Goal: Transaction & Acquisition: Book appointment/travel/reservation

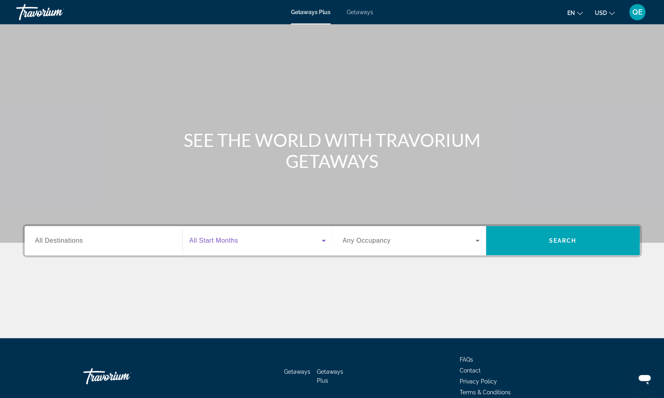
click at [303, 243] on span "Search widget" at bounding box center [255, 241] width 132 height 10
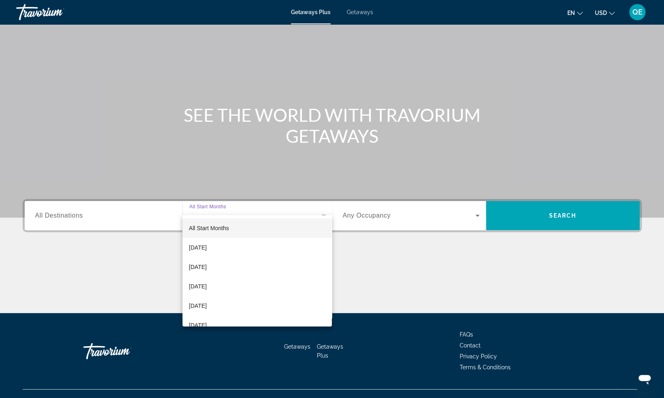
scroll to position [39, 0]
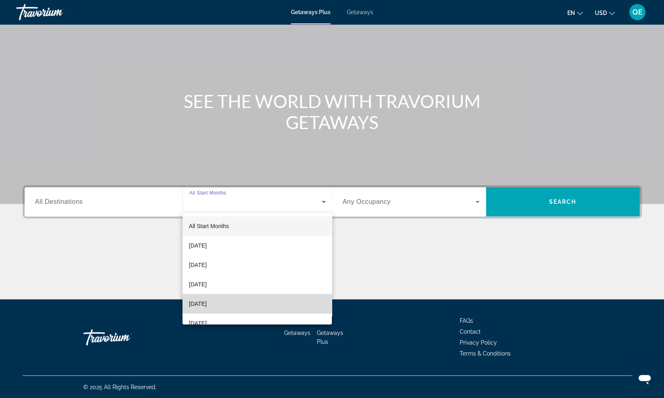
click at [261, 302] on mat-option "[DATE]" at bounding box center [257, 303] width 150 height 19
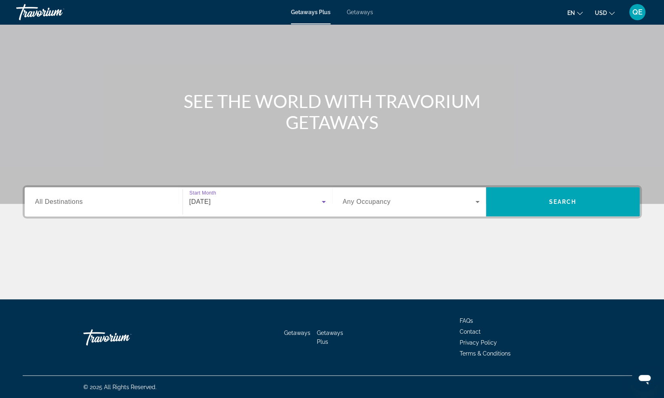
click at [439, 203] on span "Search widget" at bounding box center [409, 202] width 133 height 10
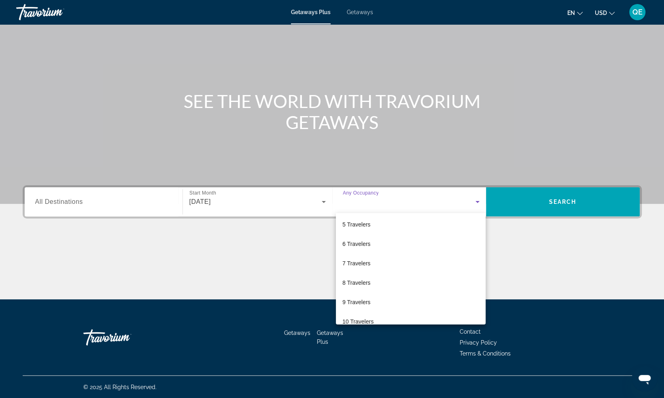
scroll to position [89, 0]
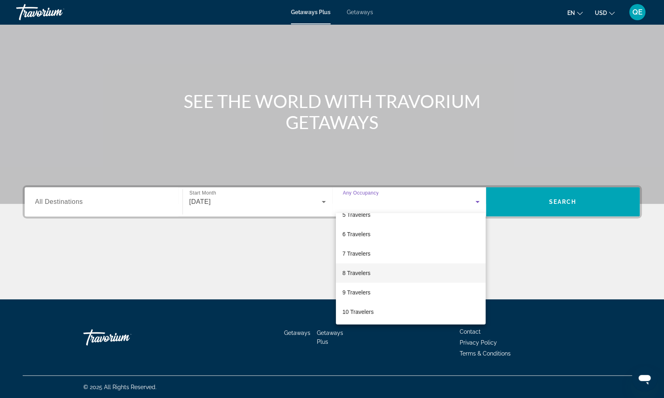
click at [405, 277] on mat-option "8 Travelers" at bounding box center [411, 272] width 150 height 19
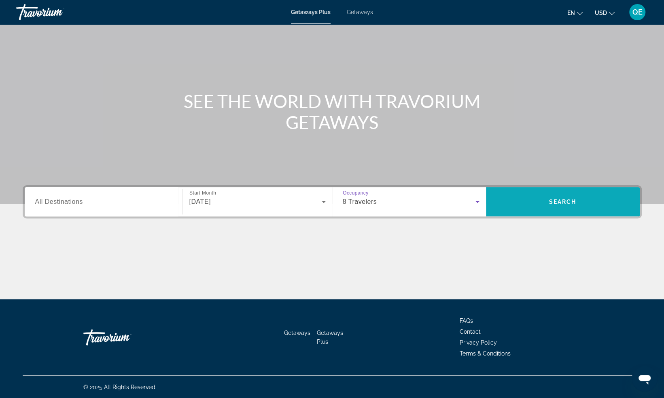
click at [551, 205] on span "Search" at bounding box center [562, 202] width 27 height 6
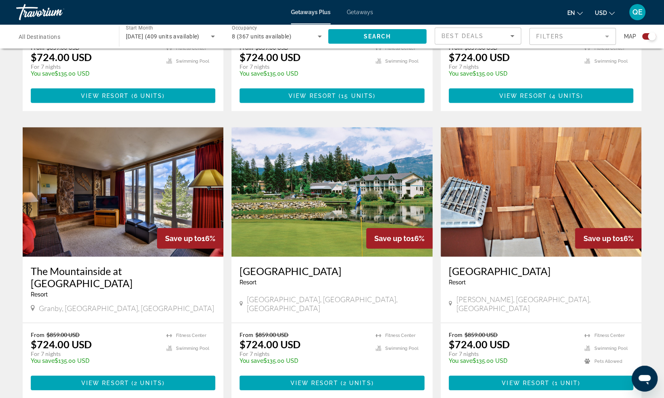
scroll to position [1076, 0]
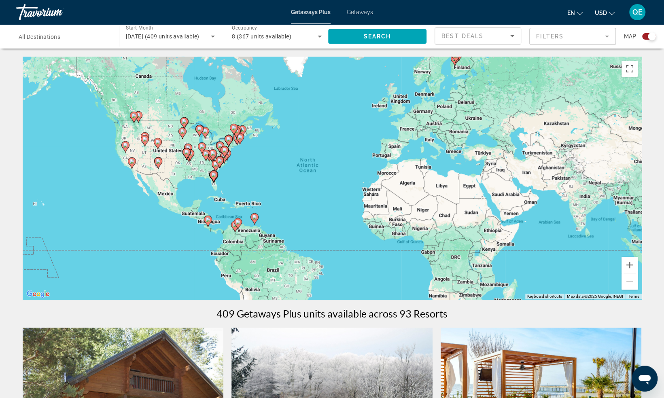
click at [515, 34] on icon "Sort by" at bounding box center [512, 36] width 10 height 10
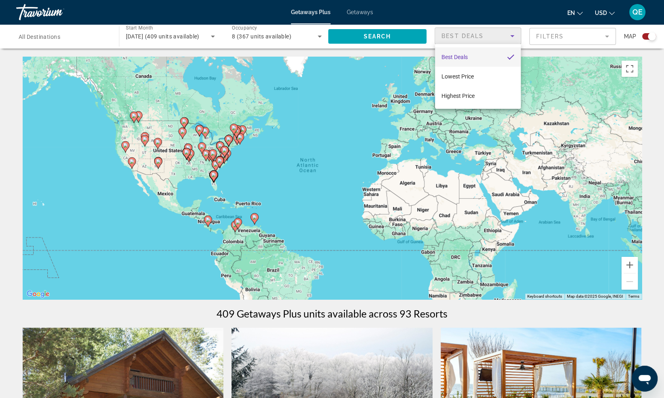
click at [515, 34] on div at bounding box center [332, 199] width 664 height 398
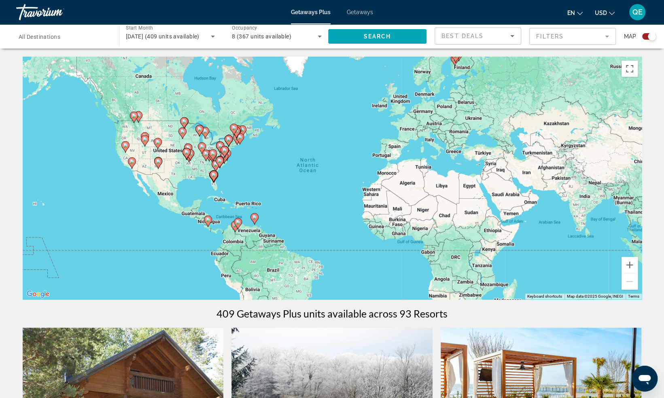
click at [563, 32] on mat-form-field "Filters" at bounding box center [572, 36] width 87 height 17
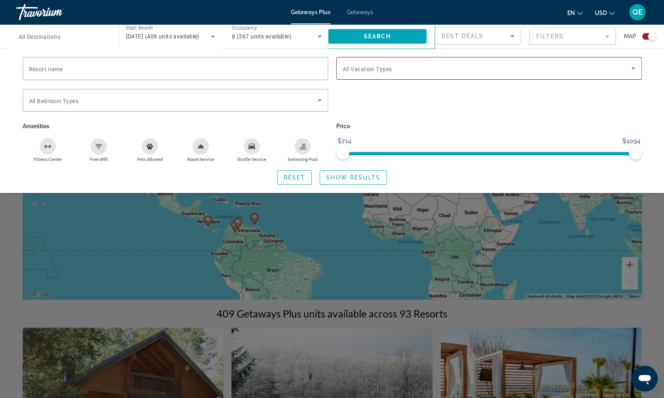
click at [499, 74] on div "Search widget" at bounding box center [489, 68] width 292 height 23
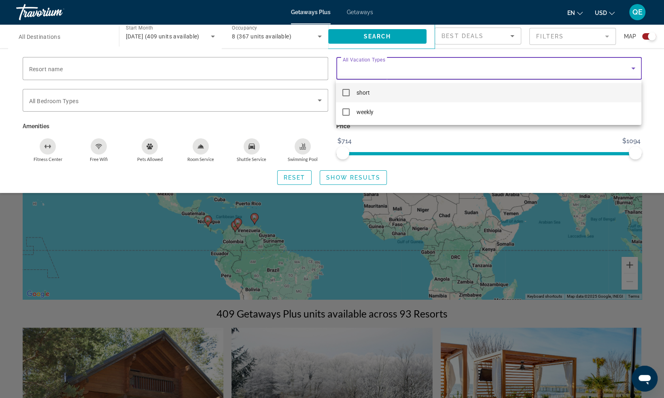
click at [547, 72] on div at bounding box center [332, 199] width 664 height 398
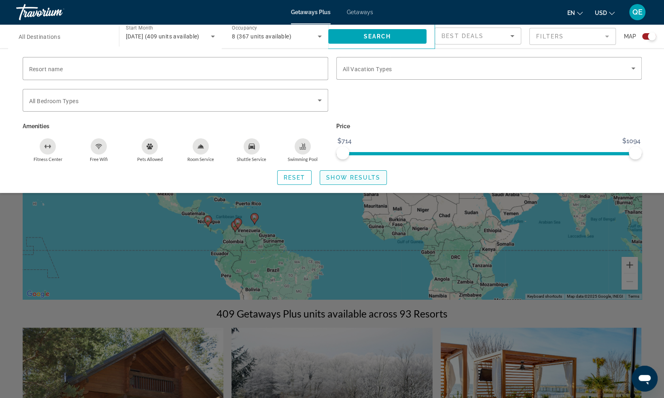
click at [360, 180] on span "Show Results" at bounding box center [353, 177] width 54 height 6
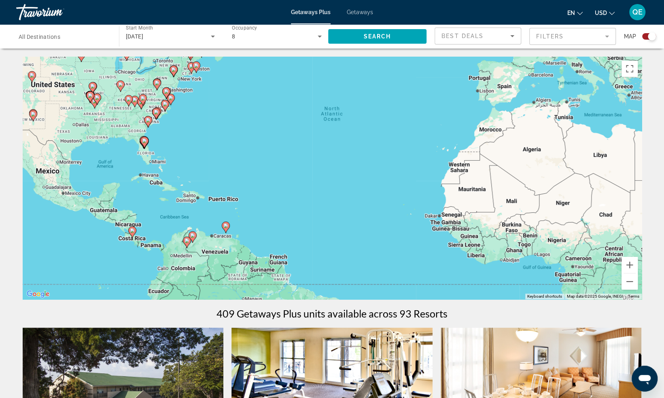
click at [135, 232] on icon "Main content" at bounding box center [131, 232] width 7 height 11
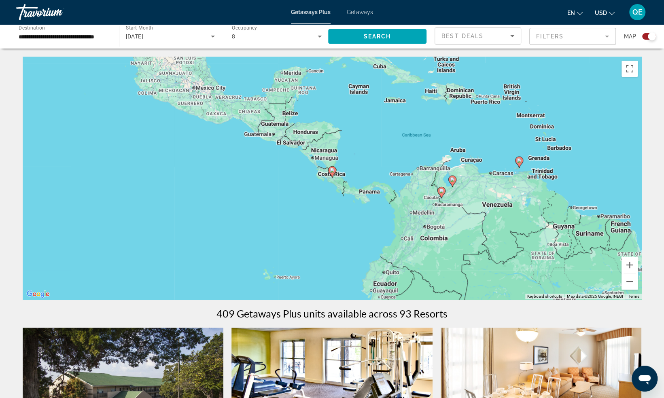
click at [334, 174] on gmp-advanced-marker "Main content" at bounding box center [332, 172] width 8 height 12
type input "**********"
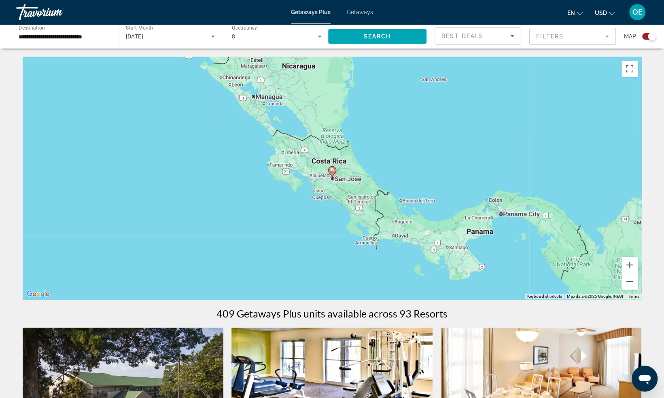
click at [332, 173] on icon "Main content" at bounding box center [331, 172] width 7 height 11
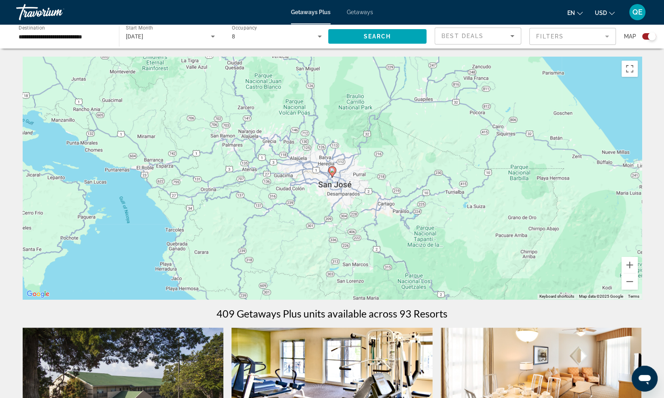
click at [332, 168] on image "Main content" at bounding box center [332, 170] width 5 height 5
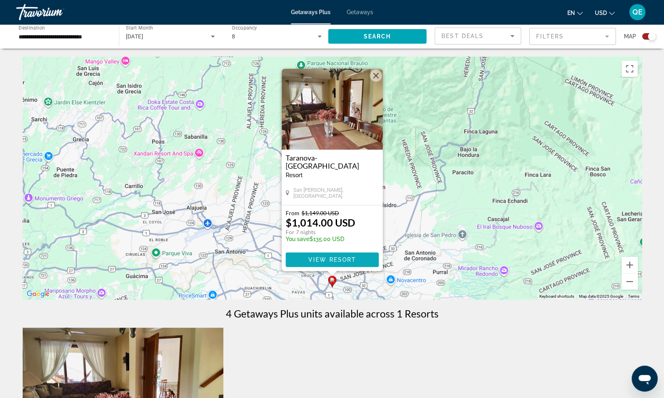
click at [335, 258] on span "View Resort" at bounding box center [332, 259] width 48 height 6
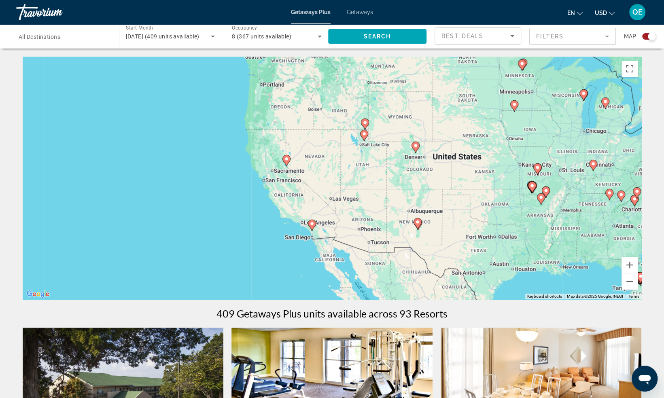
click at [287, 163] on icon "Main content" at bounding box center [285, 160] width 7 height 11
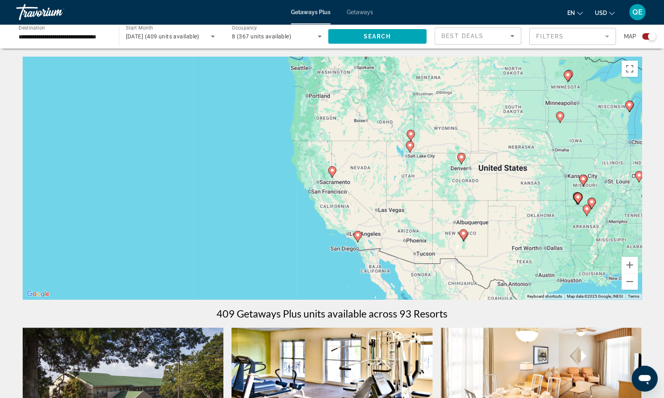
click at [332, 170] on image "Main content" at bounding box center [332, 170] width 5 height 5
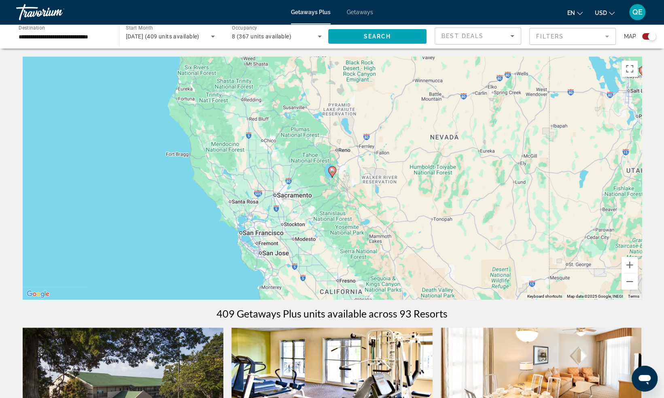
click at [332, 170] on image "Main content" at bounding box center [332, 170] width 5 height 5
type input "**********"
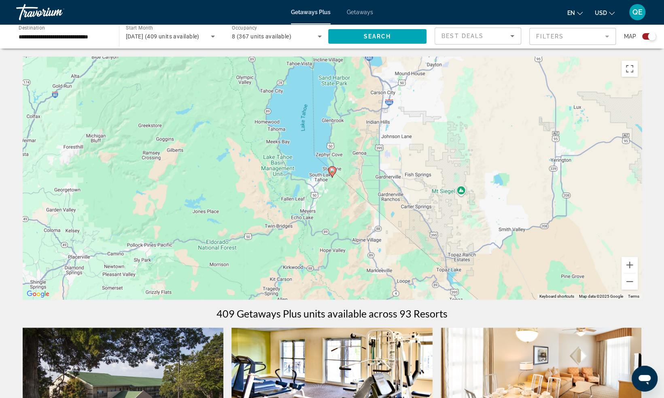
click at [332, 173] on icon "Main content" at bounding box center [331, 172] width 7 height 11
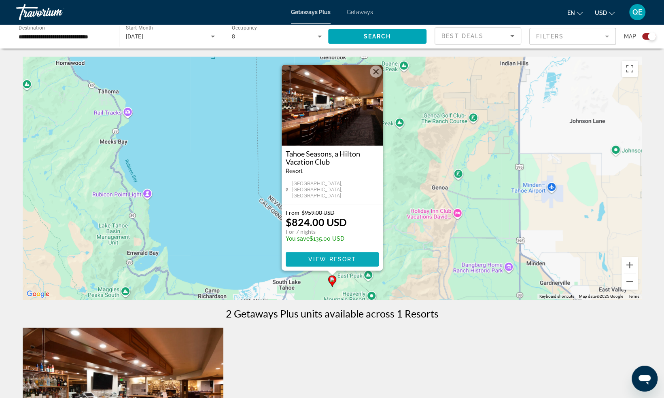
click at [326, 258] on span "View Resort" at bounding box center [332, 259] width 48 height 6
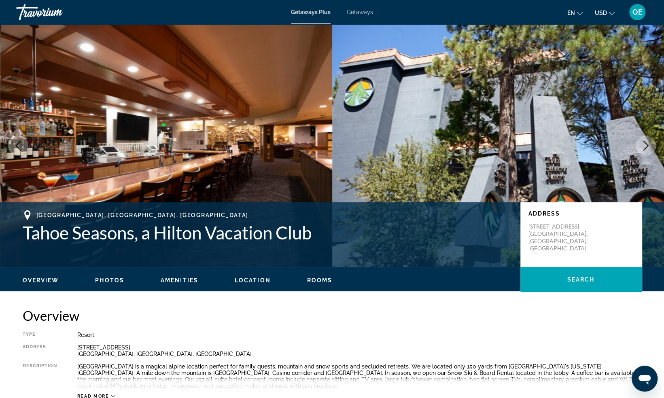
click at [641, 145] on icon "Next image" at bounding box center [646, 146] width 10 height 10
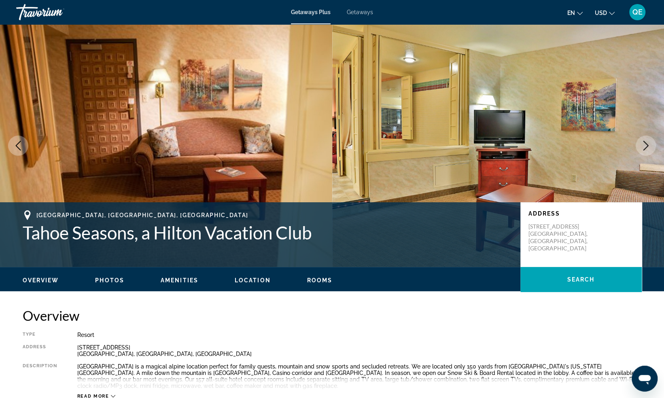
click at [641, 145] on icon "Next image" at bounding box center [646, 146] width 10 height 10
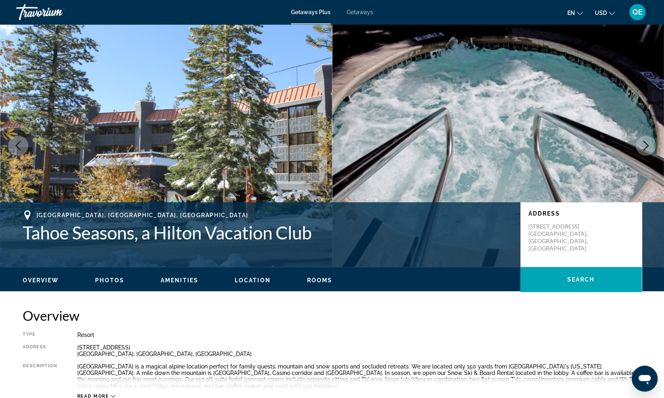
click at [641, 145] on icon "Next image" at bounding box center [646, 146] width 10 height 10
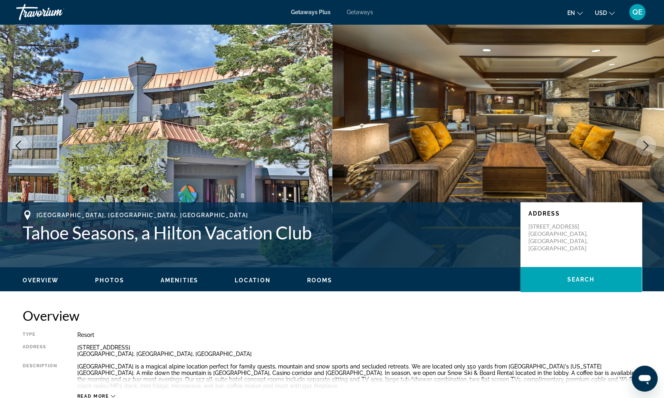
click at [641, 145] on icon "Next image" at bounding box center [646, 146] width 10 height 10
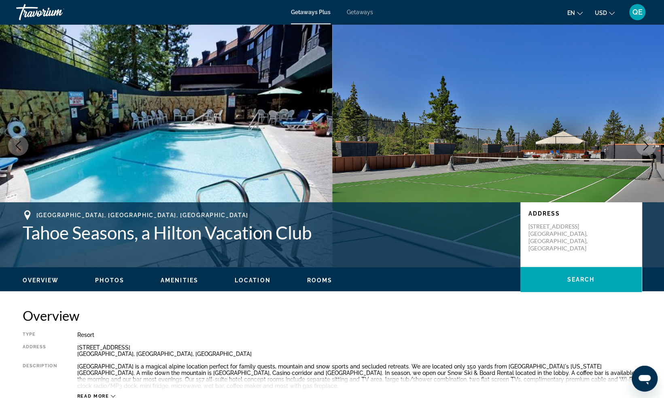
click at [641, 145] on icon "Next image" at bounding box center [646, 146] width 10 height 10
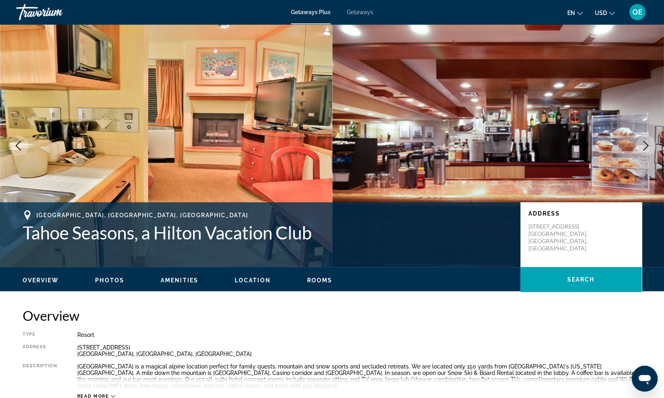
click at [641, 145] on icon "Next image" at bounding box center [646, 146] width 10 height 10
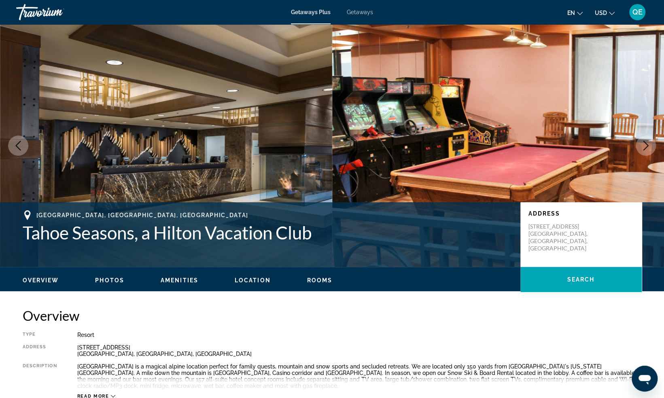
click at [641, 145] on icon "Next image" at bounding box center [646, 146] width 10 height 10
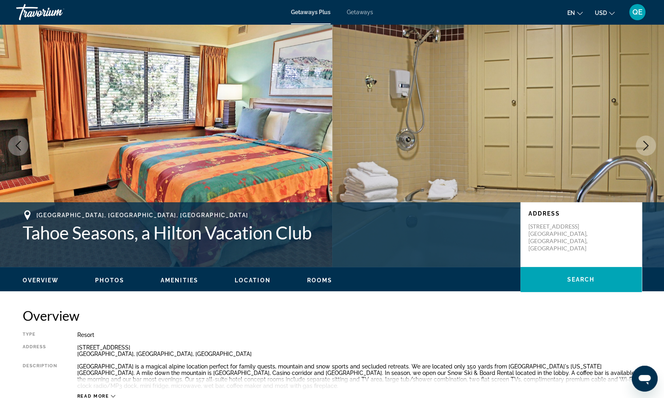
click at [641, 145] on icon "Next image" at bounding box center [646, 146] width 10 height 10
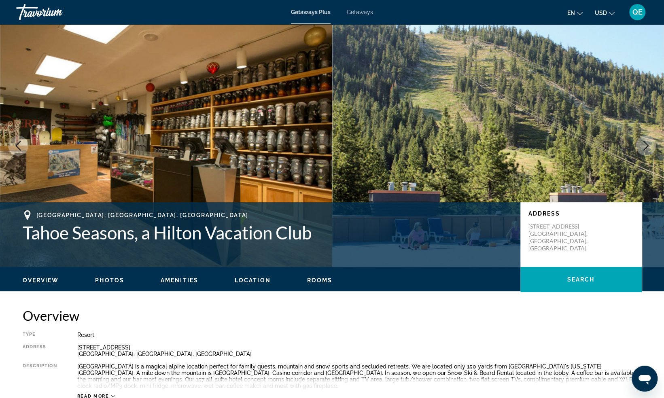
click at [641, 145] on icon "Next image" at bounding box center [646, 146] width 10 height 10
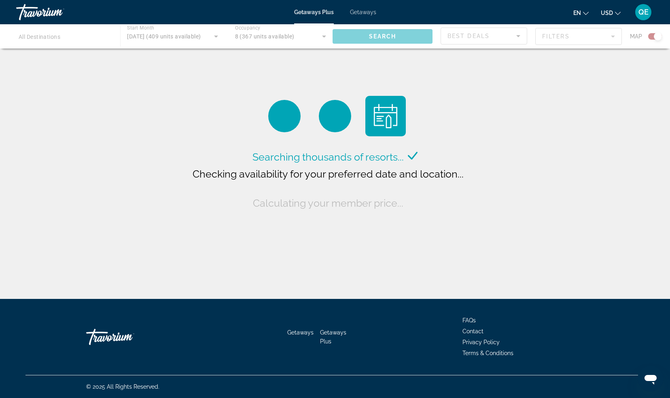
click at [351, 14] on span "Getaways" at bounding box center [363, 12] width 26 height 6
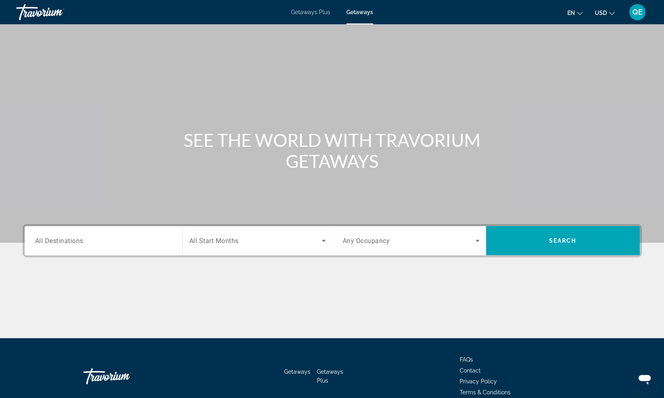
click at [144, 242] on input "Destination All Destinations" at bounding box center [103, 241] width 137 height 10
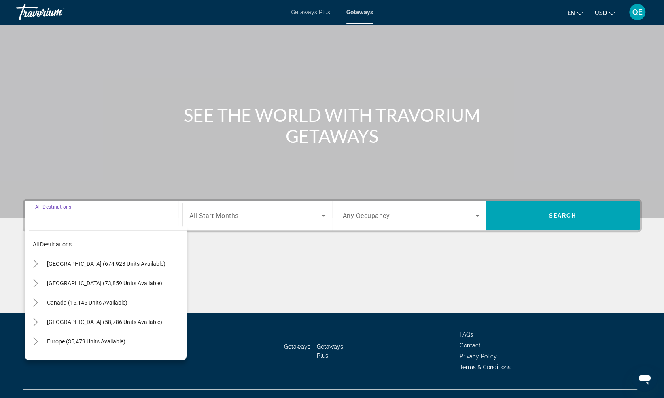
scroll to position [39, 0]
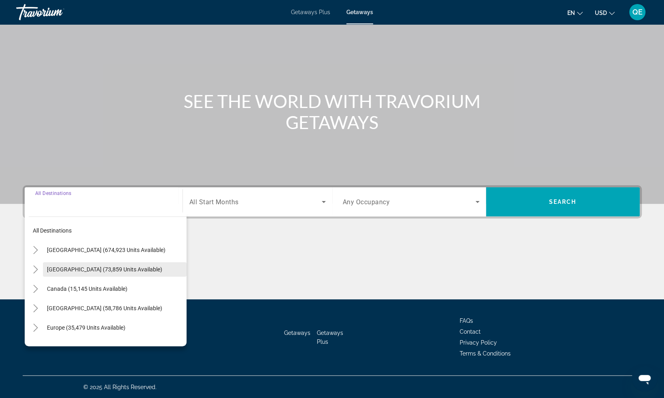
click at [138, 270] on span "Search widget" at bounding box center [115, 269] width 144 height 19
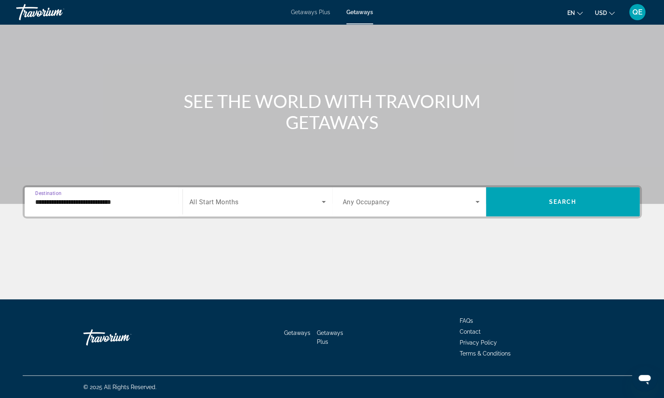
click at [232, 203] on span "All Start Months" at bounding box center [213, 202] width 49 height 8
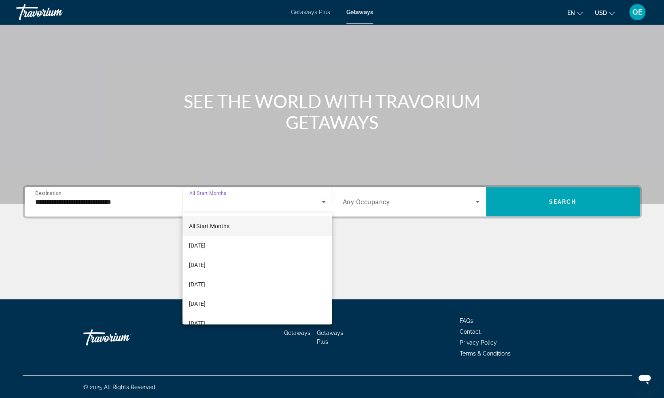
click at [107, 197] on div at bounding box center [332, 199] width 664 height 398
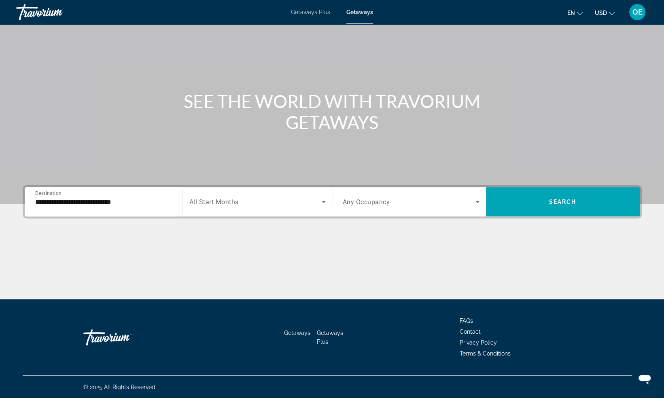
click at [107, 197] on input "**********" at bounding box center [103, 202] width 137 height 10
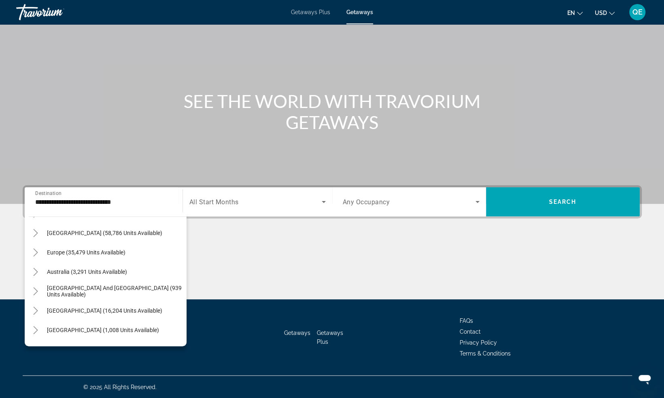
scroll to position [266, 0]
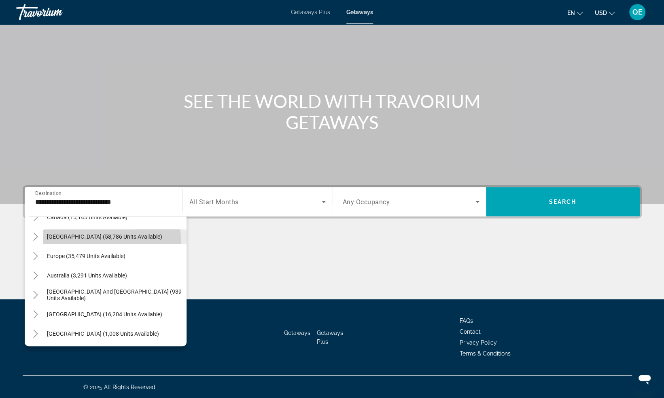
click at [55, 240] on span "[GEOGRAPHIC_DATA] (58,786 units available)" at bounding box center [104, 236] width 115 height 6
type input "**********"
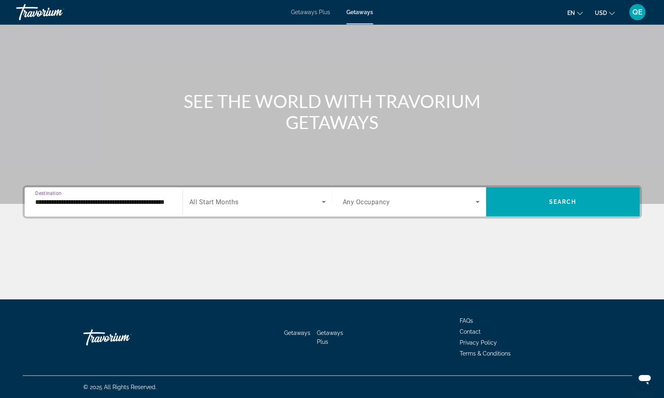
click at [233, 197] on span "Search widget" at bounding box center [255, 202] width 132 height 10
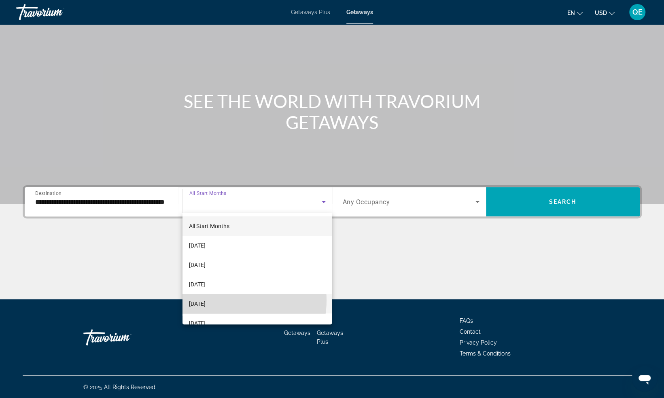
click at [229, 300] on mat-option "[DATE]" at bounding box center [257, 303] width 150 height 19
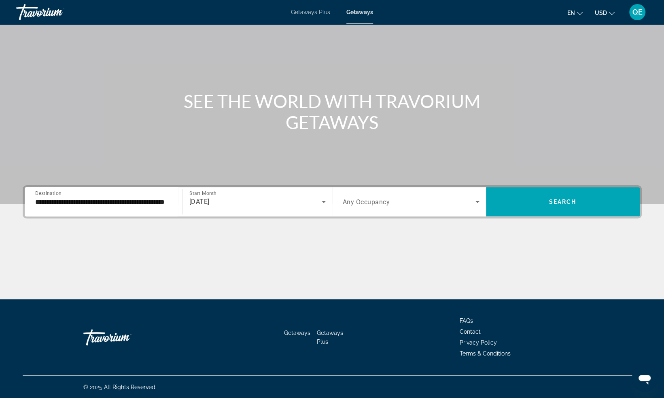
click at [383, 195] on div "Search widget" at bounding box center [411, 201] width 137 height 23
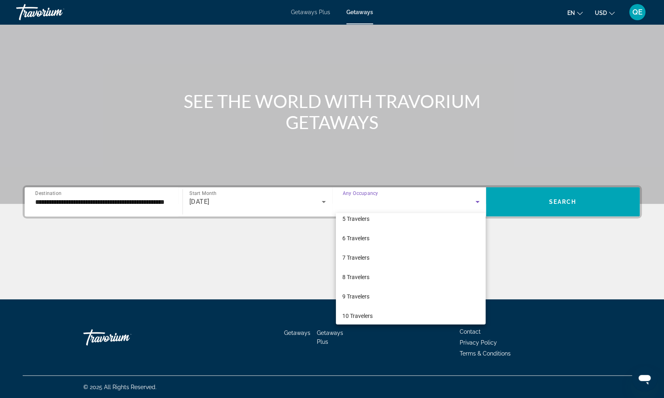
scroll to position [89, 0]
click at [350, 274] on span "8 Travelers" at bounding box center [355, 273] width 27 height 10
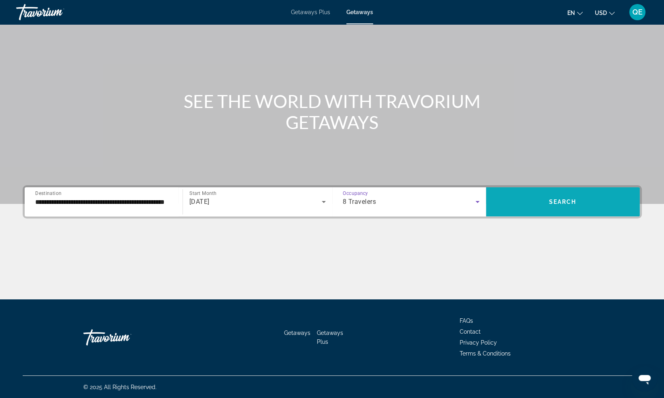
click at [567, 199] on span "Search" at bounding box center [562, 202] width 27 height 6
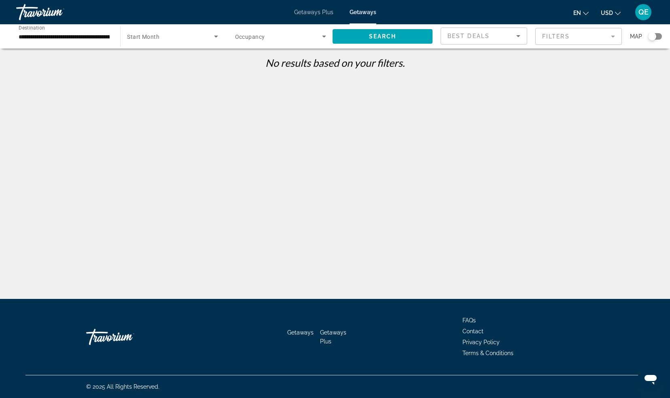
click at [312, 38] on span "Search widget" at bounding box center [278, 37] width 87 height 10
click at [564, 32] on div at bounding box center [335, 199] width 670 height 398
click at [564, 32] on mat-form-field "Filters" at bounding box center [578, 36] width 87 height 17
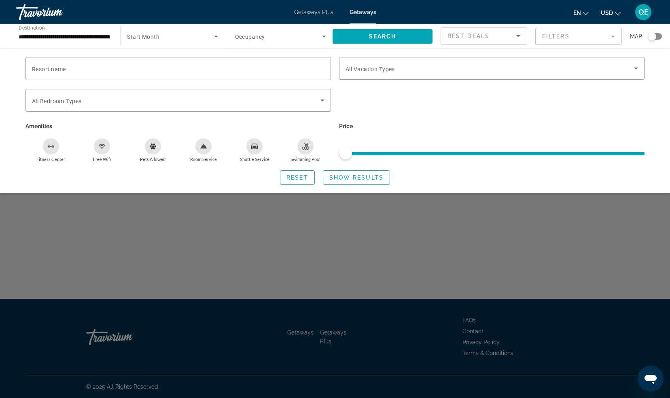
click at [322, 34] on icon "Search widget" at bounding box center [324, 37] width 10 height 10
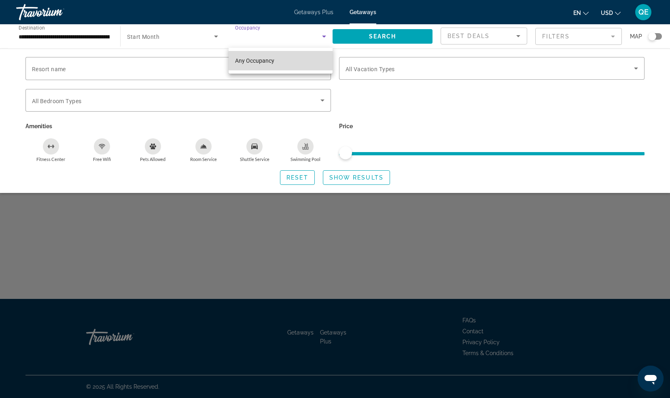
click at [258, 61] on span "Any Occupancy" at bounding box center [254, 60] width 39 height 6
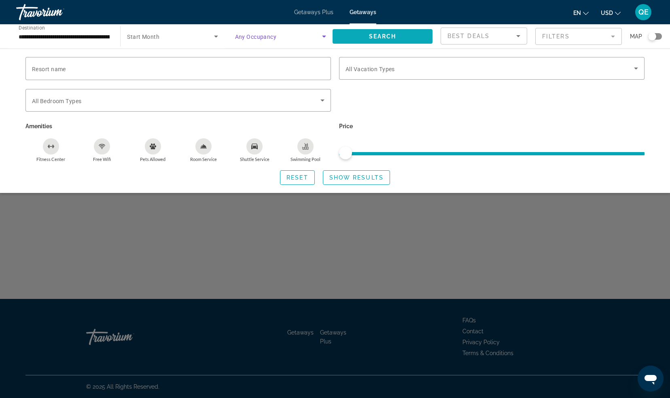
click at [366, 39] on span "Search widget" at bounding box center [382, 36] width 100 height 19
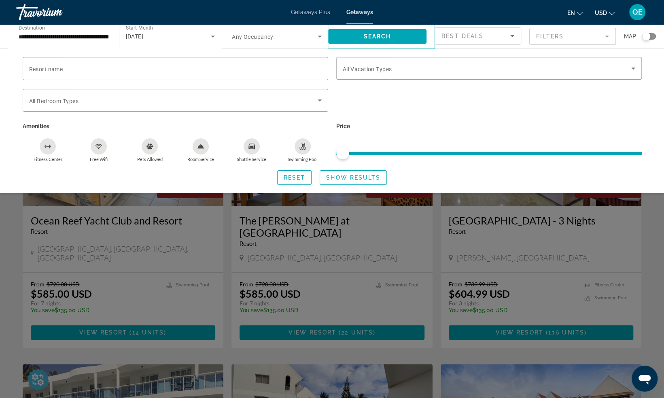
click at [318, 38] on icon "Search widget" at bounding box center [320, 37] width 10 height 10
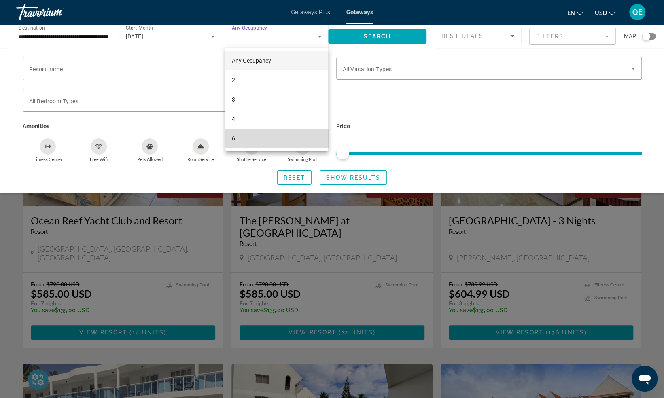
click at [281, 134] on mat-option "6" at bounding box center [276, 138] width 103 height 19
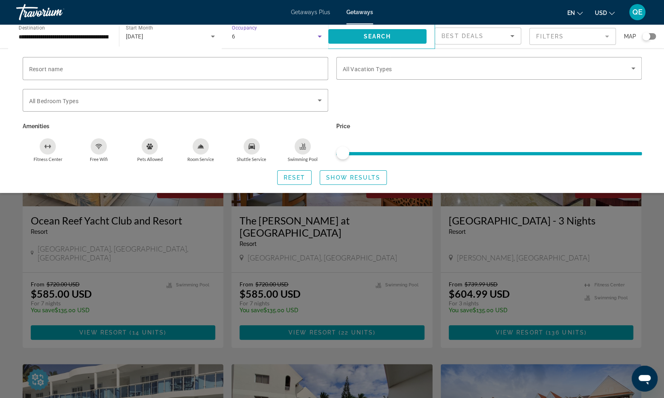
click at [363, 42] on span "Search widget" at bounding box center [377, 36] width 99 height 19
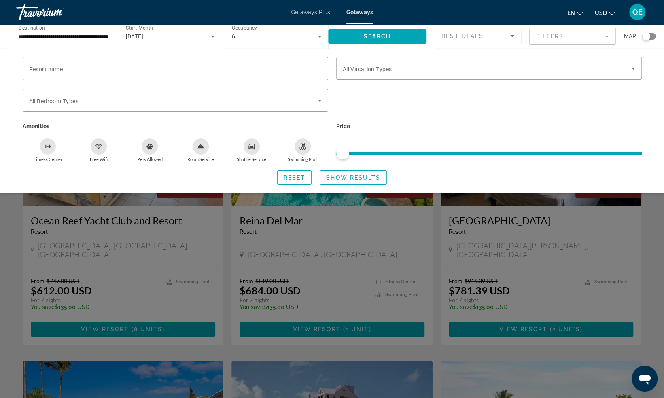
click at [642, 204] on div "Search widget" at bounding box center [332, 259] width 664 height 277
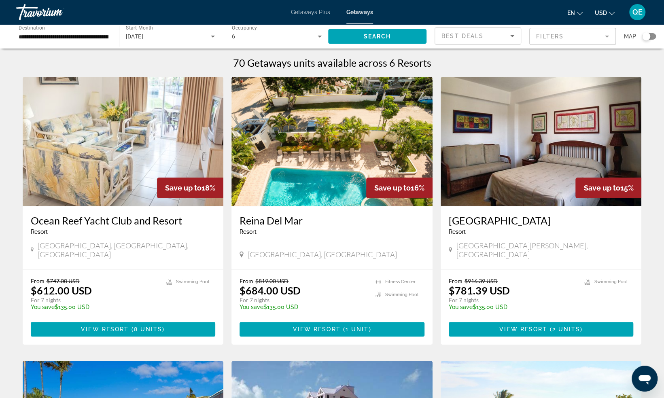
click at [205, 42] on div "[DATE]" at bounding box center [170, 36] width 89 height 23
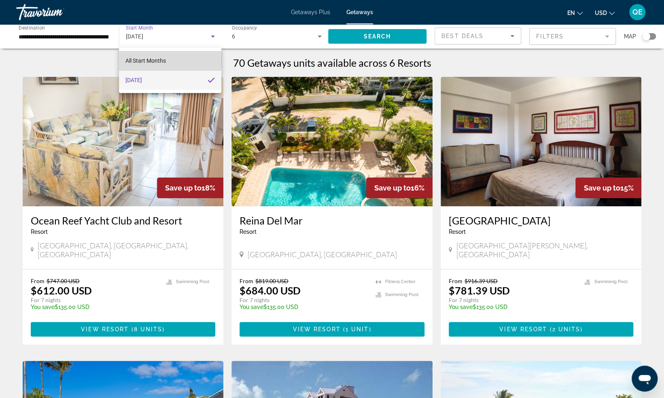
click at [157, 60] on span "All Start Months" at bounding box center [145, 60] width 40 height 6
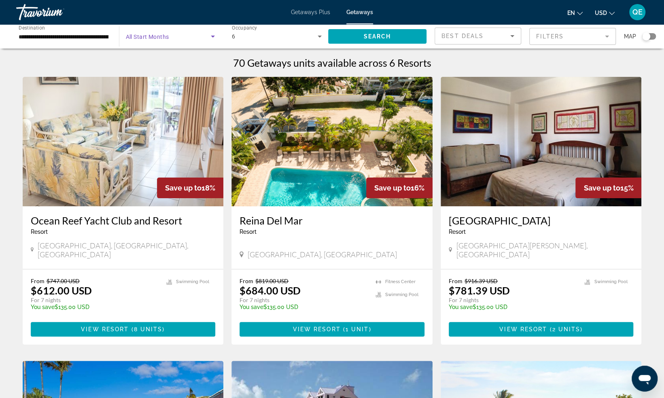
click at [204, 34] on span "Search widget" at bounding box center [168, 37] width 85 height 10
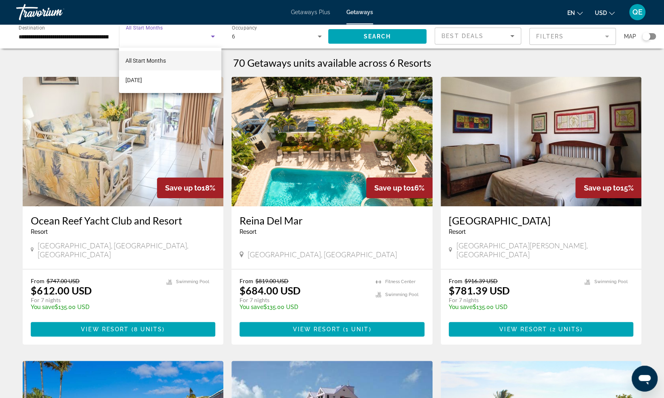
click at [97, 37] on div at bounding box center [332, 199] width 664 height 398
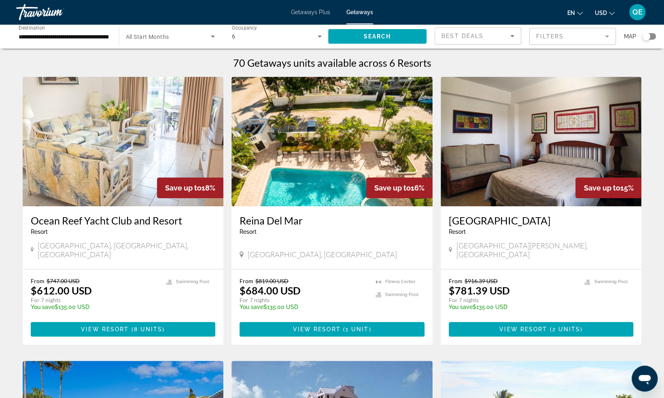
click at [167, 34] on span "All Start Months" at bounding box center [147, 37] width 43 height 6
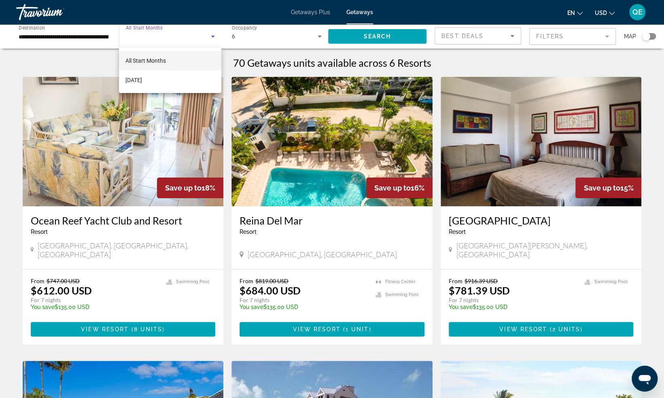
click at [279, 35] on div at bounding box center [332, 199] width 664 height 398
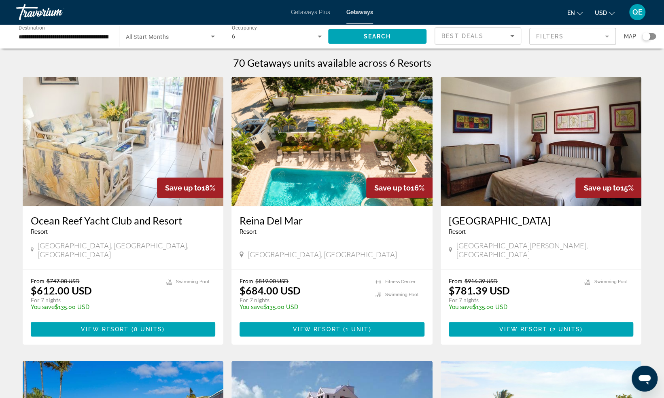
click at [300, 36] on div "6" at bounding box center [275, 37] width 86 height 10
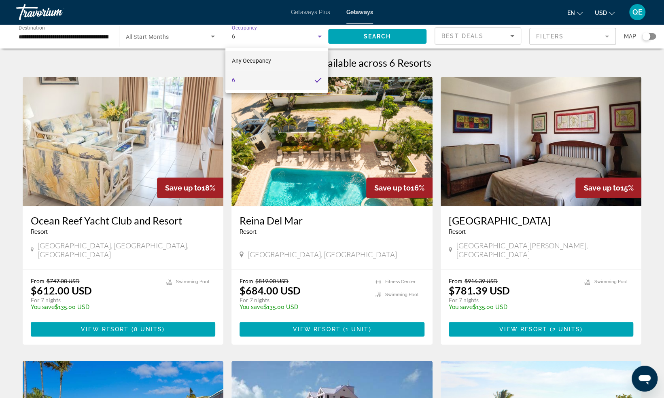
click at [266, 64] on span "Any Occupancy" at bounding box center [251, 61] width 39 height 10
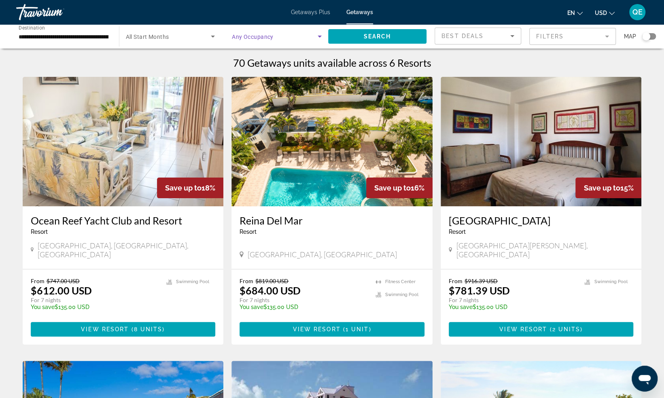
click at [313, 38] on span "Search widget" at bounding box center [275, 37] width 86 height 10
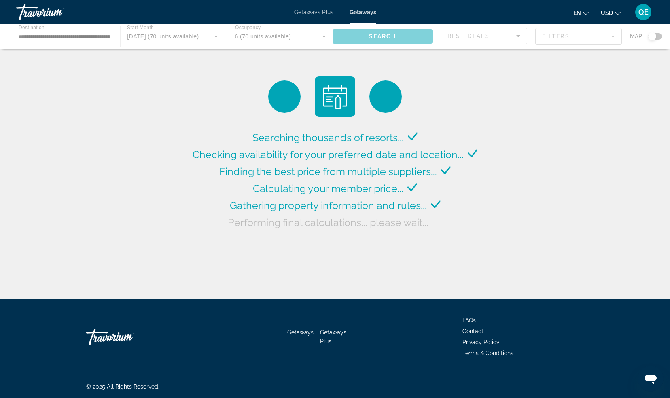
click at [310, 12] on span "Getaways Plus" at bounding box center [313, 12] width 39 height 6
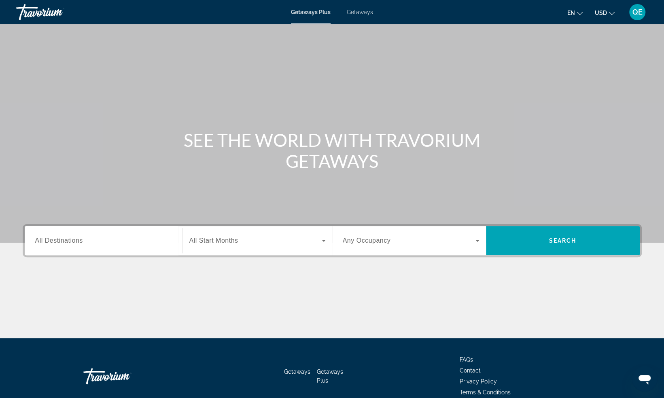
click at [354, 8] on div "Getaways Plus Getaways en English Español Français Italiano Português русский U…" at bounding box center [332, 12] width 664 height 21
click at [354, 11] on span "Getaways" at bounding box center [360, 12] width 26 height 6
click at [256, 239] on span "Search widget" at bounding box center [255, 241] width 132 height 10
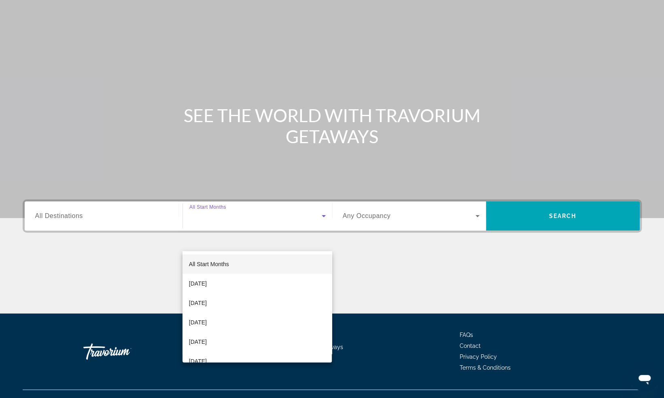
scroll to position [39, 0]
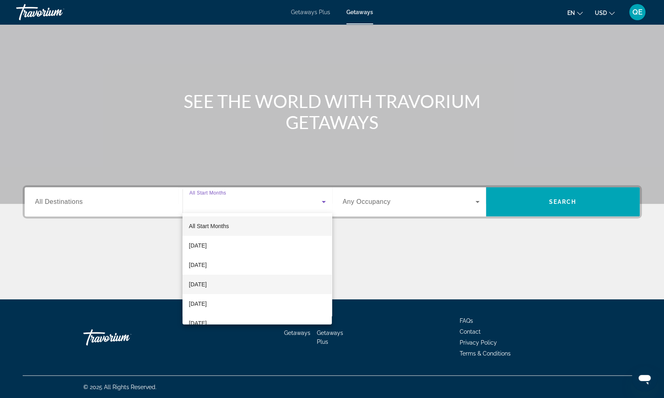
click at [207, 281] on span "[DATE]" at bounding box center [198, 284] width 18 height 10
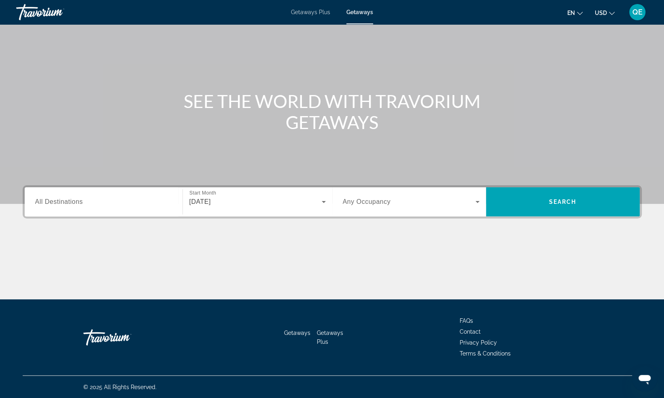
click at [352, 200] on span "Any Occupancy" at bounding box center [367, 201] width 48 height 7
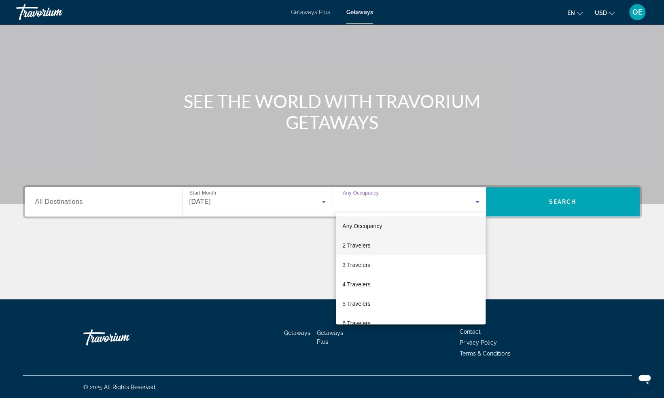
click at [351, 246] on span "2 Travelers" at bounding box center [356, 246] width 28 height 10
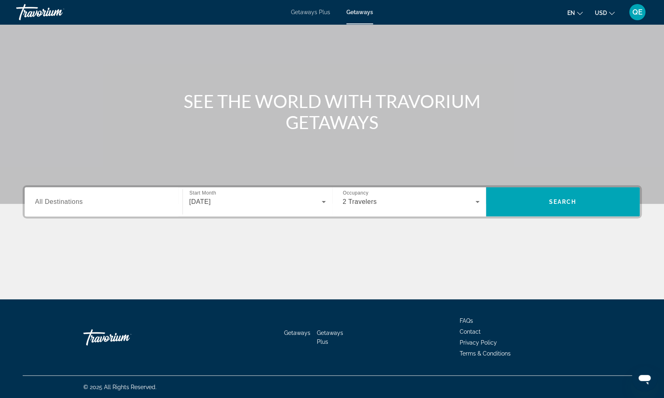
click at [139, 208] on div "Search widget" at bounding box center [103, 201] width 137 height 23
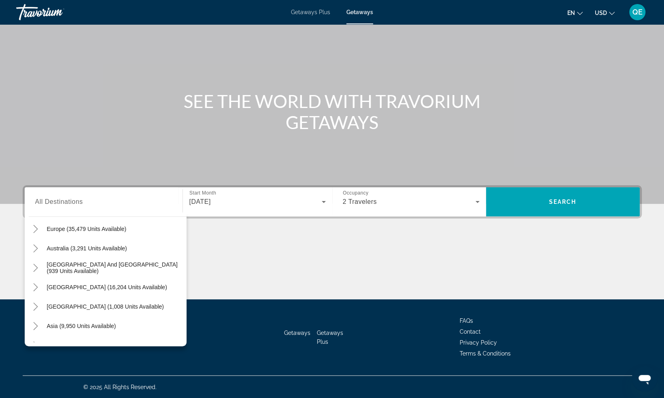
scroll to position [82, 0]
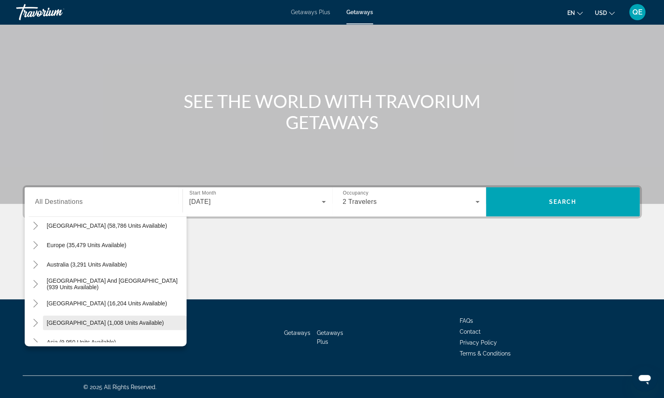
click at [144, 320] on span "[GEOGRAPHIC_DATA] (1,008 units available)" at bounding box center [105, 322] width 117 height 6
type input "**********"
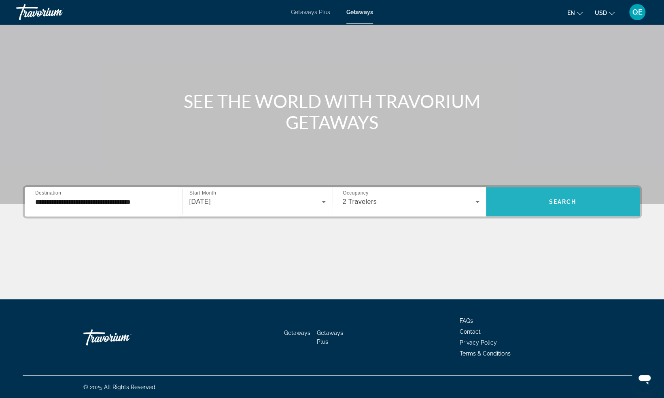
click at [569, 205] on span "Search widget" at bounding box center [563, 201] width 154 height 19
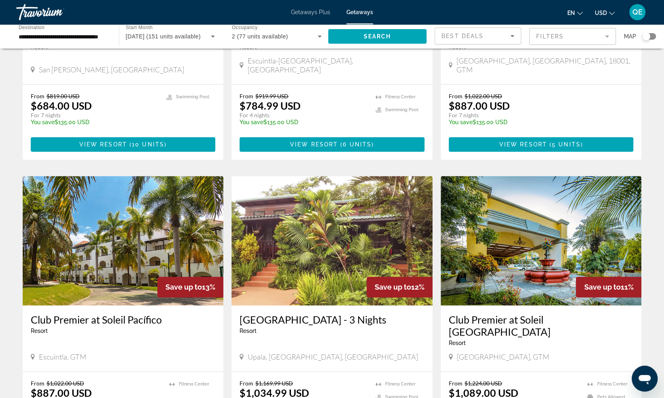
scroll to position [472, 0]
click at [153, 201] on img "Main content" at bounding box center [123, 240] width 201 height 129
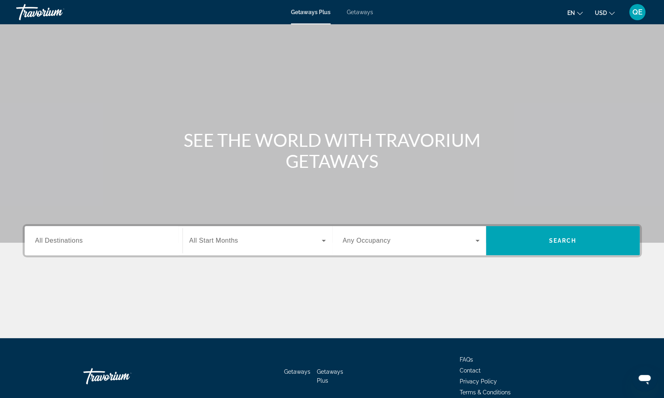
click at [366, 16] on div "Getaways Plus Getaways en English Español Français Italiano Português русский U…" at bounding box center [332, 12] width 664 height 21
click at [362, 11] on span "Getaways" at bounding box center [360, 12] width 26 height 6
click at [234, 245] on span "Search widget" at bounding box center [255, 241] width 132 height 10
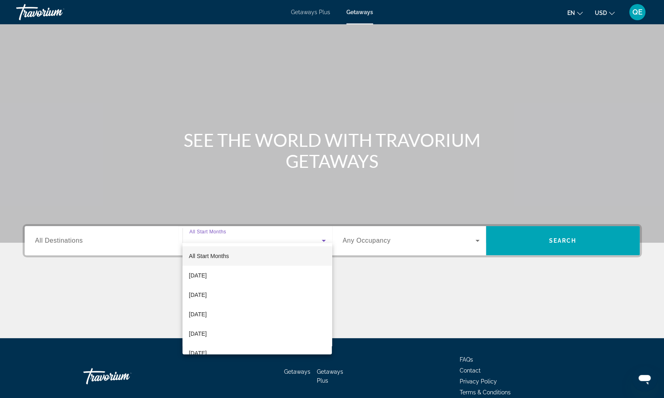
scroll to position [39, 0]
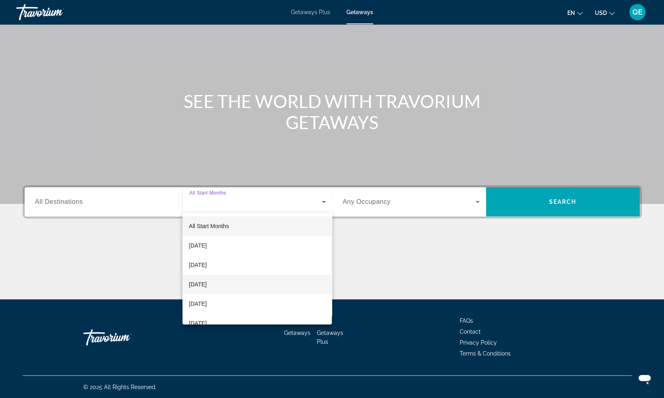
click at [207, 282] on span "[DATE]" at bounding box center [198, 284] width 18 height 10
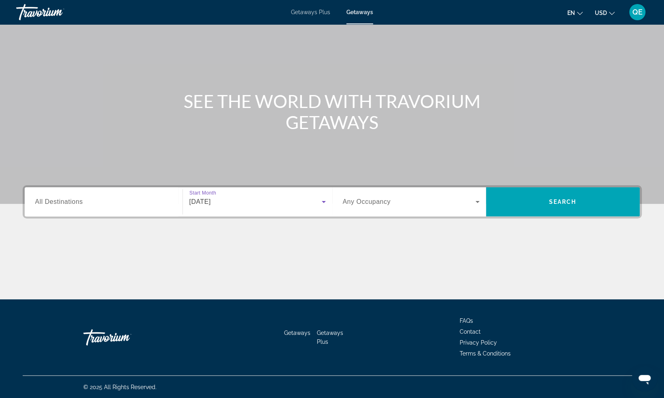
click at [168, 199] on input "Destination All Destinations" at bounding box center [103, 202] width 137 height 10
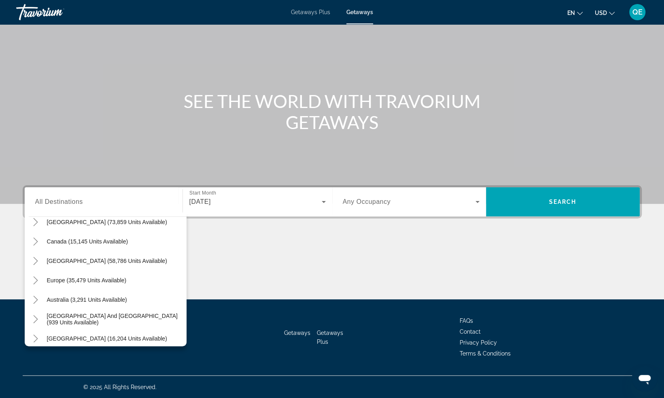
scroll to position [47, 0]
click at [89, 261] on span "[GEOGRAPHIC_DATA] (58,786 units available)" at bounding box center [107, 261] width 120 height 6
type input "**********"
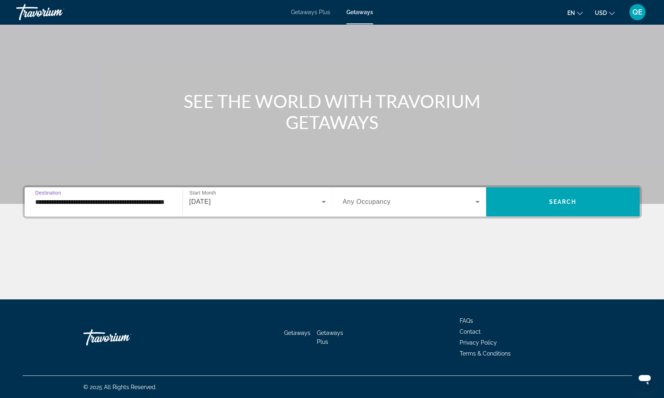
click at [476, 203] on icon "Search widget" at bounding box center [477, 202] width 10 height 10
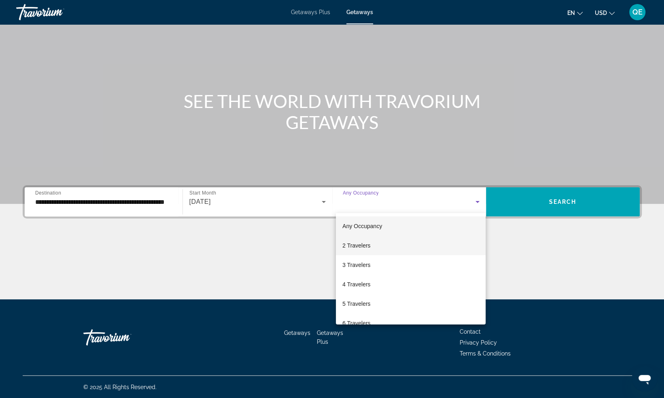
click at [394, 246] on mat-option "2 Travelers" at bounding box center [411, 245] width 150 height 19
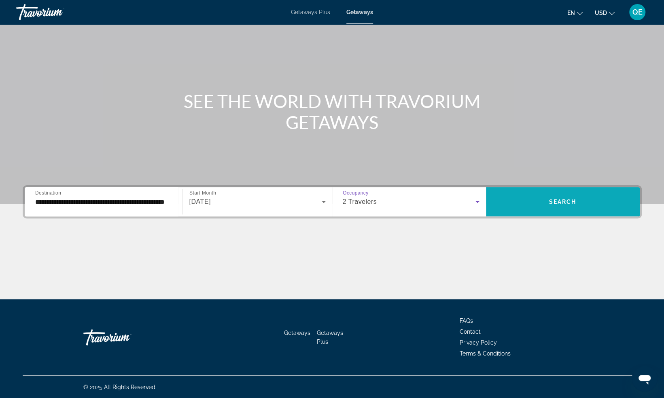
click at [560, 195] on span "Search widget" at bounding box center [563, 201] width 154 height 19
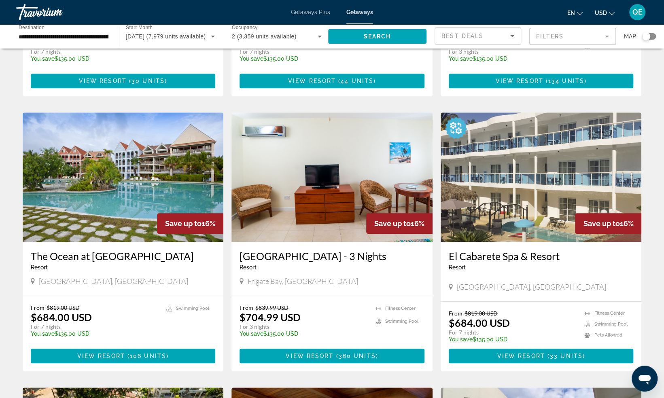
scroll to position [251, 0]
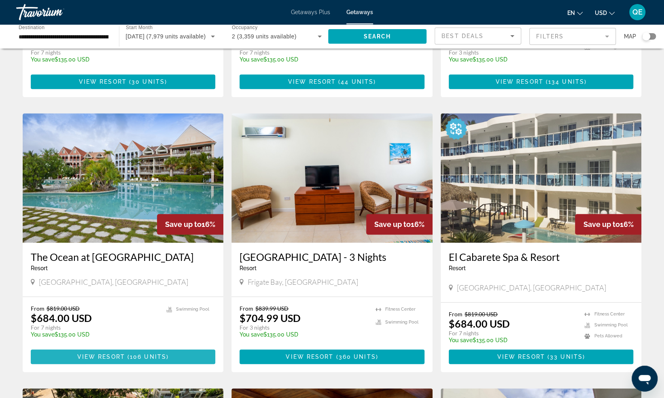
click at [99, 357] on span "View Resort" at bounding box center [101, 356] width 48 height 6
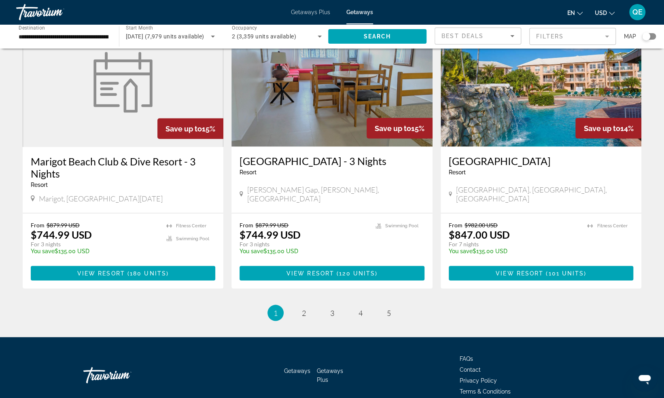
scroll to position [903, 0]
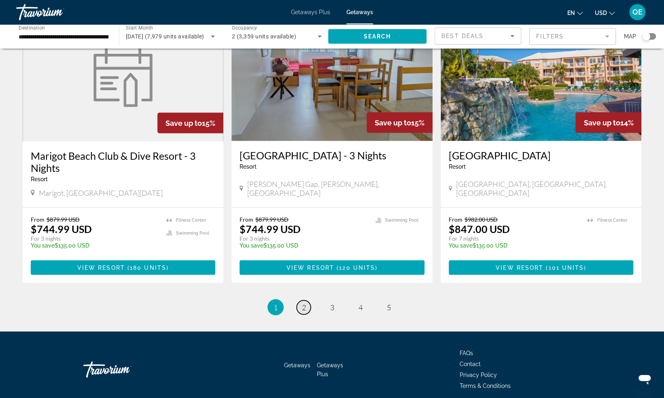
click at [304, 311] on span "2" at bounding box center [304, 306] width 4 height 9
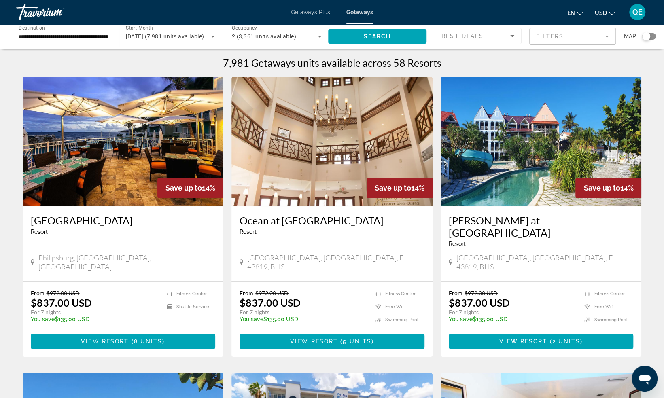
click at [552, 177] on img "Main content" at bounding box center [540, 141] width 201 height 129
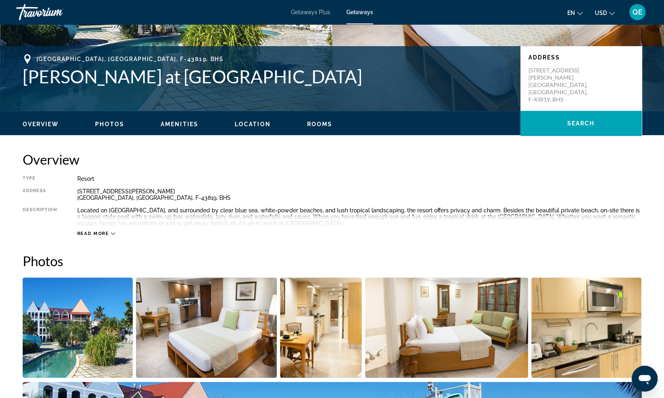
scroll to position [156, 0]
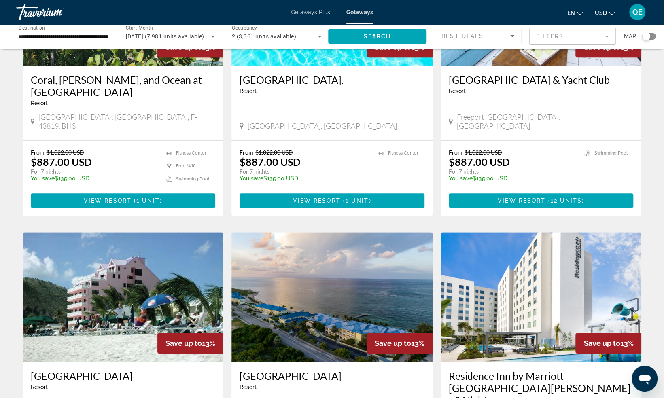
scroll to position [438, 0]
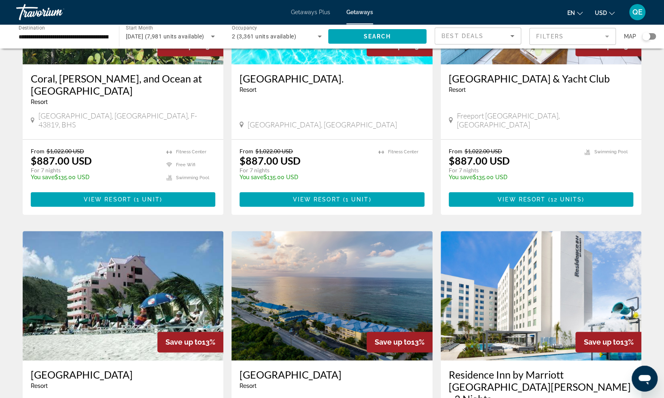
click at [103, 259] on img "Main content" at bounding box center [123, 295] width 201 height 129
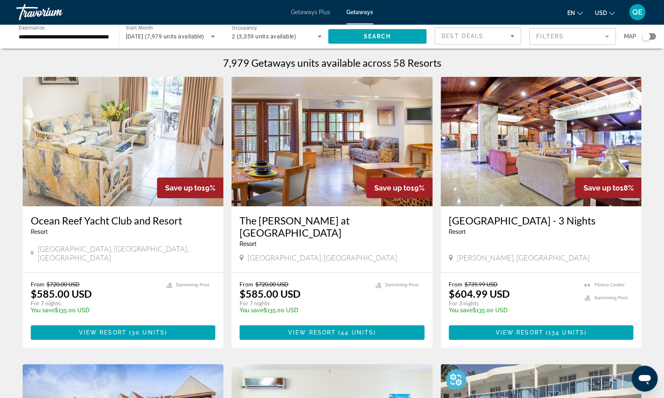
click at [319, 15] on span "Getaways Plus" at bounding box center [310, 12] width 39 height 6
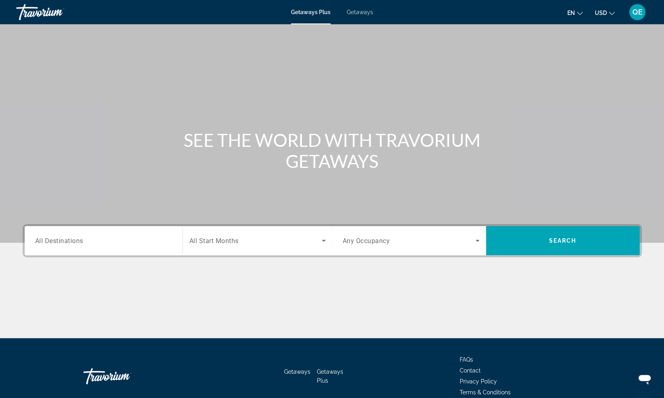
click at [354, 15] on div "Getaways Plus Getaways en English Español Français Italiano Português русский U…" at bounding box center [332, 12] width 664 height 21
click at [356, 12] on span "Getaways" at bounding box center [360, 12] width 26 height 6
click at [152, 237] on input "Destination All Destinations" at bounding box center [103, 241] width 137 height 10
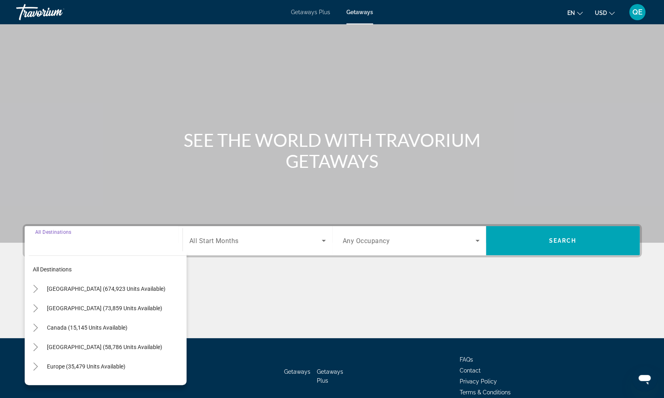
scroll to position [39, 0]
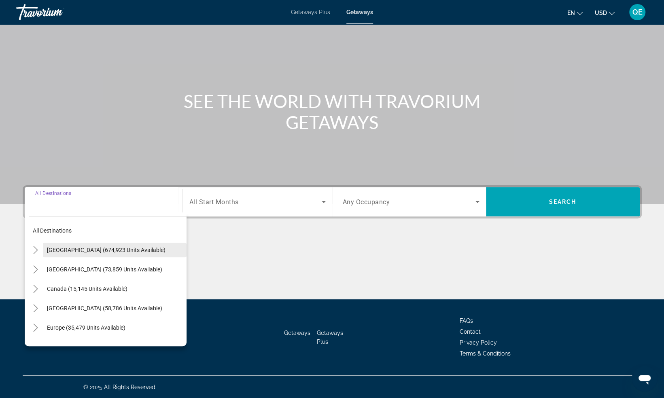
click at [109, 254] on span "Search widget" at bounding box center [115, 249] width 144 height 19
type input "**********"
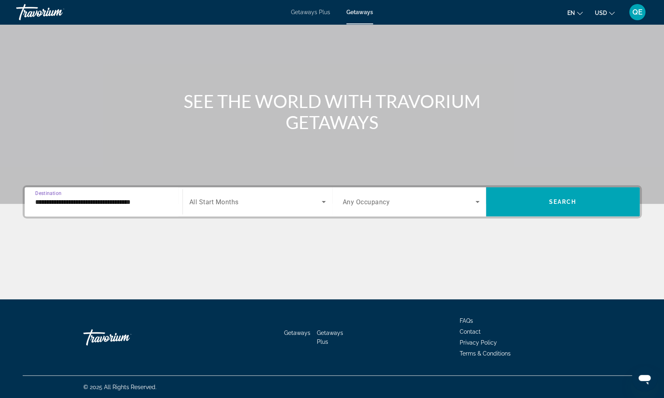
click at [239, 208] on div "Search widget" at bounding box center [257, 201] width 136 height 23
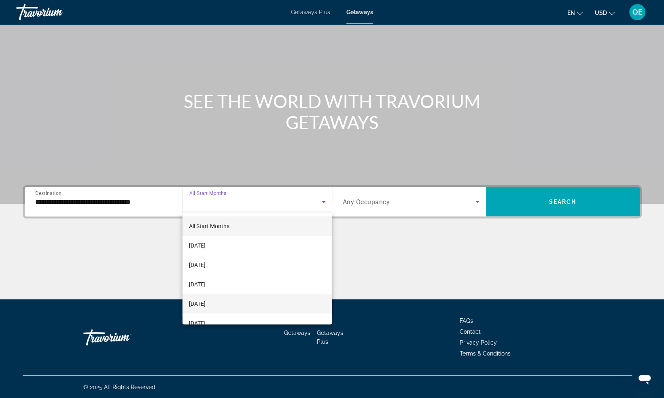
click at [205, 302] on span "[DATE]" at bounding box center [197, 304] width 17 height 10
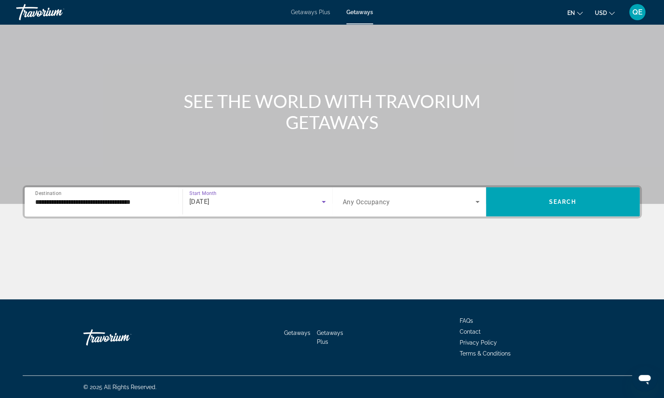
click at [396, 197] on span "Search widget" at bounding box center [409, 202] width 133 height 10
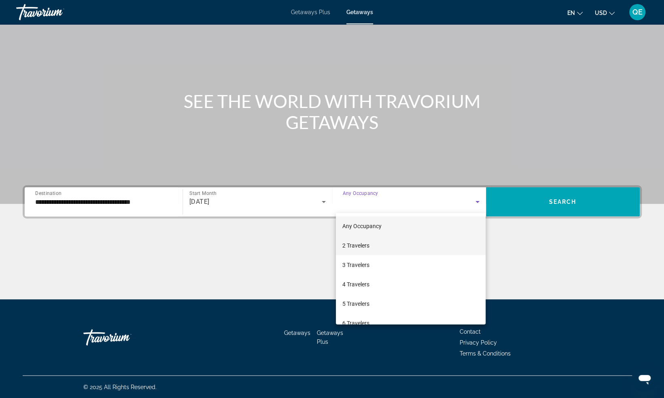
drag, startPoint x: 482, startPoint y: 244, endPoint x: 440, endPoint y: 240, distance: 42.7
click at [440, 240] on mat-option "2 Travelers" at bounding box center [411, 245] width 150 height 19
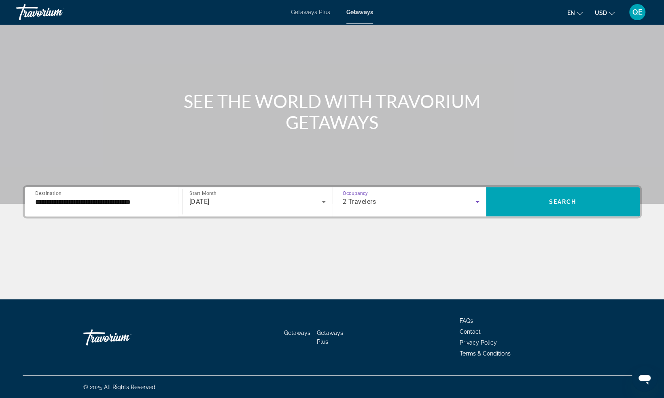
click at [472, 202] on icon "Search widget" at bounding box center [477, 202] width 10 height 10
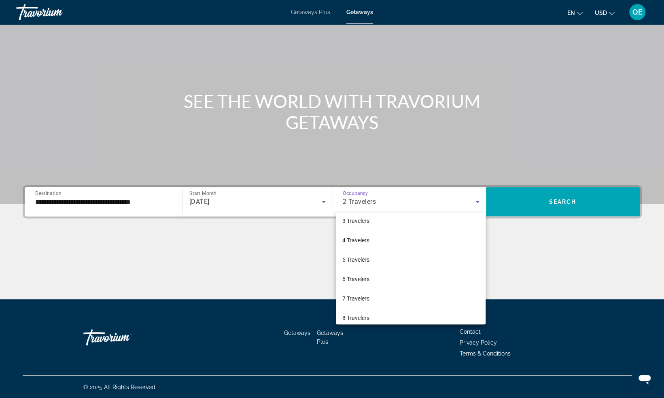
scroll to position [89, 0]
click at [380, 273] on mat-option "8 Travelers" at bounding box center [411, 272] width 150 height 19
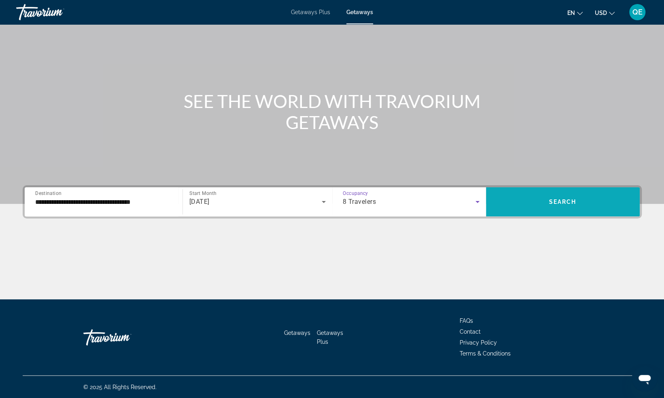
click at [552, 206] on span "Search widget" at bounding box center [563, 201] width 154 height 19
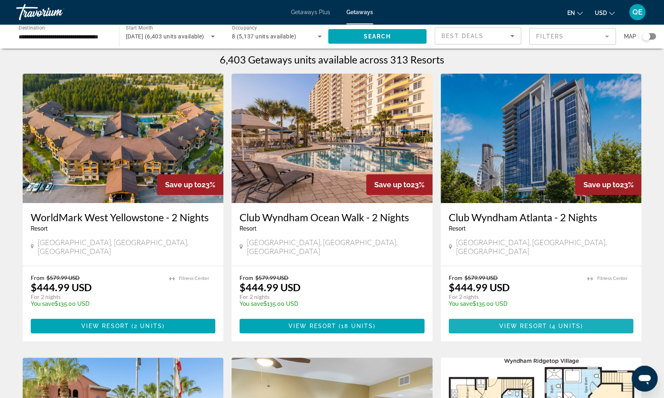
scroll to position [4, 0]
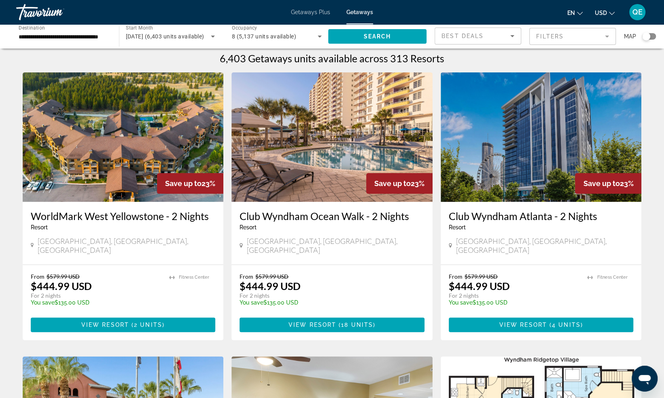
click at [567, 37] on mat-form-field "Filters" at bounding box center [572, 36] width 87 height 17
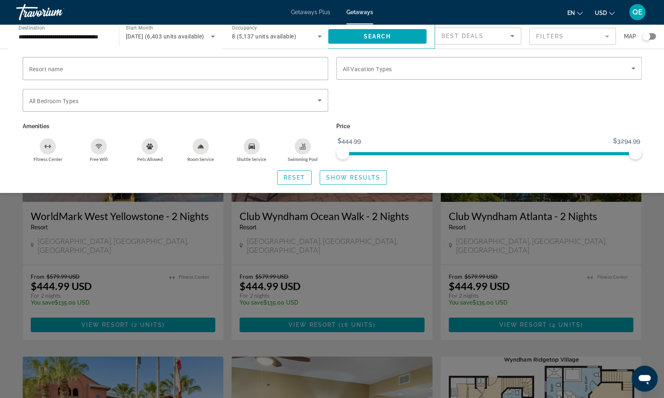
click at [567, 37] on mat-form-field "Filters" at bounding box center [572, 36] width 87 height 17
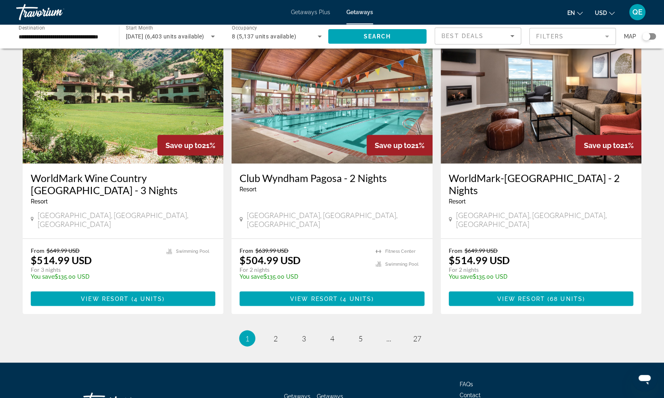
scroll to position [910, 0]
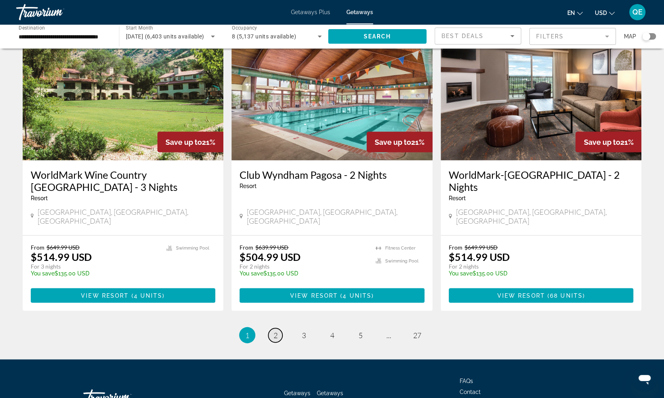
click at [277, 328] on link "page 2" at bounding box center [275, 335] width 14 height 14
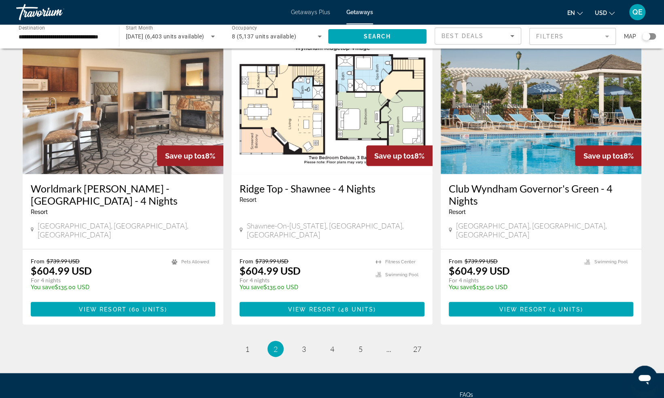
scroll to position [924, 0]
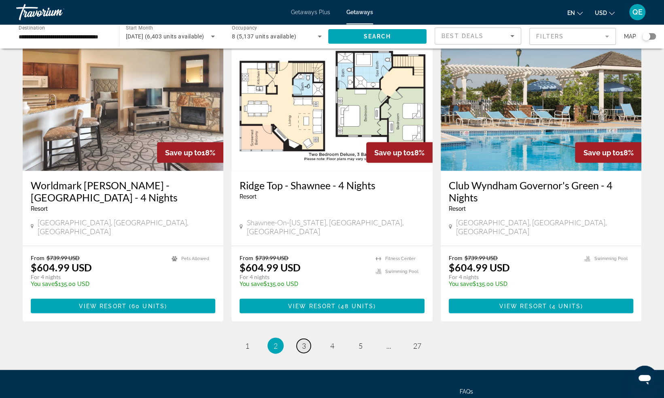
click at [307, 338] on link "page 3" at bounding box center [303, 345] width 14 height 14
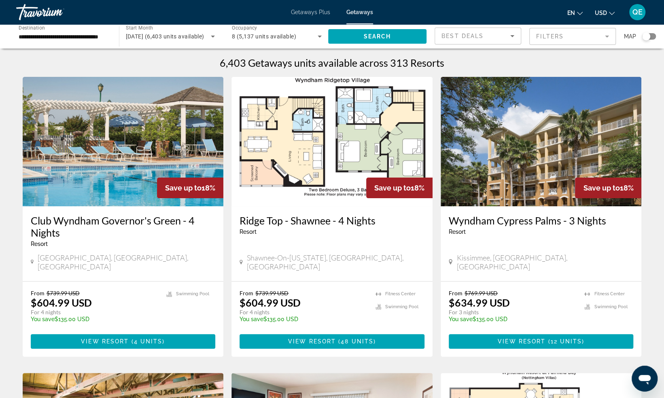
click at [543, 40] on mat-form-field "Filters" at bounding box center [572, 36] width 87 height 17
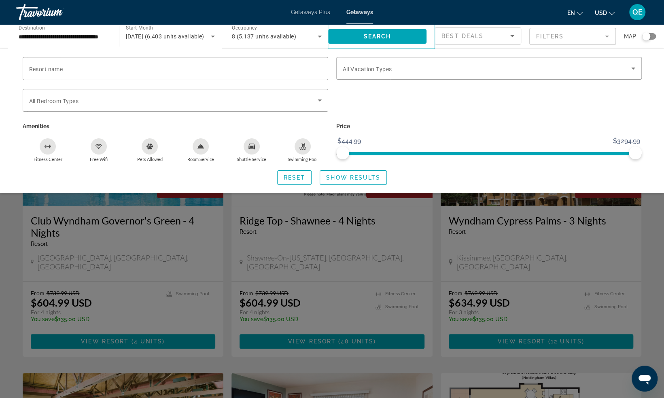
click at [543, 40] on mat-form-field "Filters" at bounding box center [572, 36] width 87 height 17
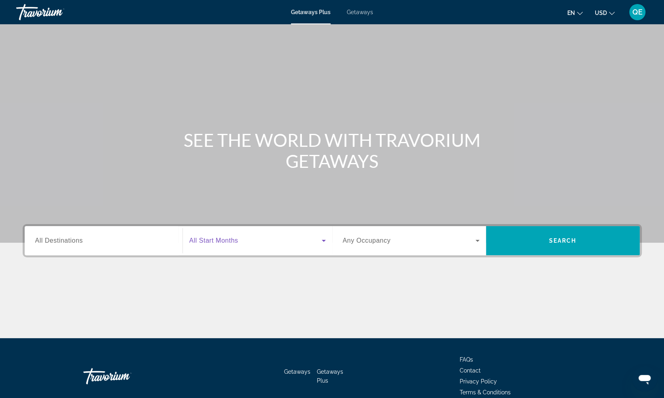
click at [316, 239] on span "Search widget" at bounding box center [255, 241] width 132 height 10
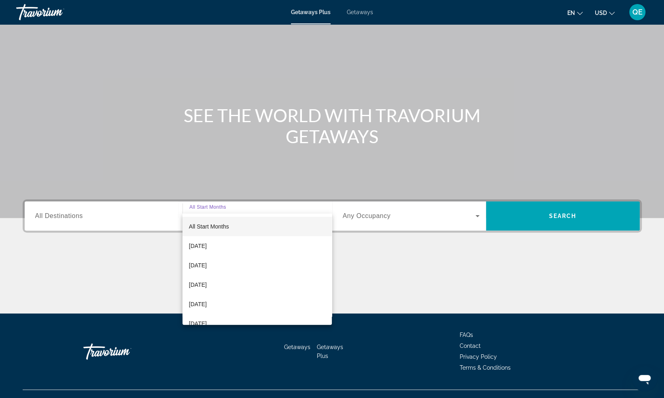
scroll to position [39, 0]
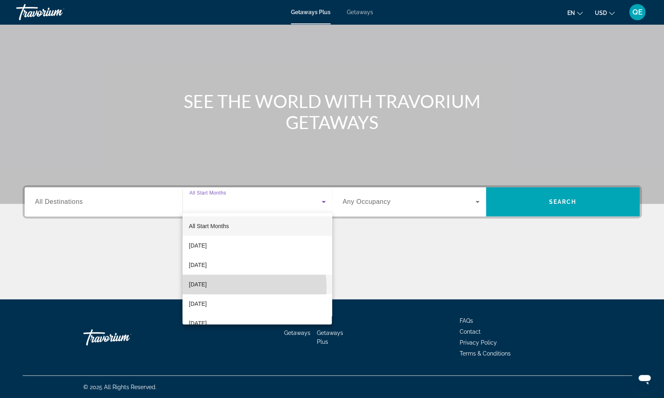
click at [207, 288] on span "[DATE]" at bounding box center [198, 284] width 18 height 10
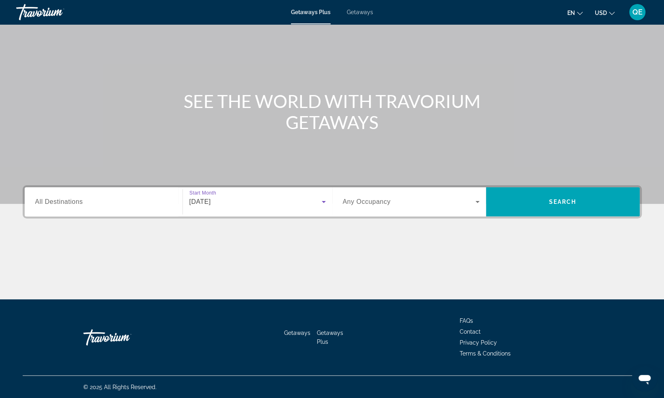
click at [365, 200] on span "Any Occupancy" at bounding box center [367, 201] width 48 height 7
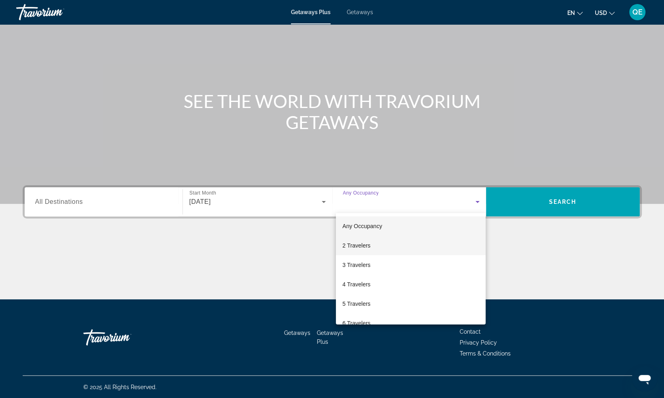
click at [369, 244] on span "2 Travelers" at bounding box center [356, 246] width 28 height 10
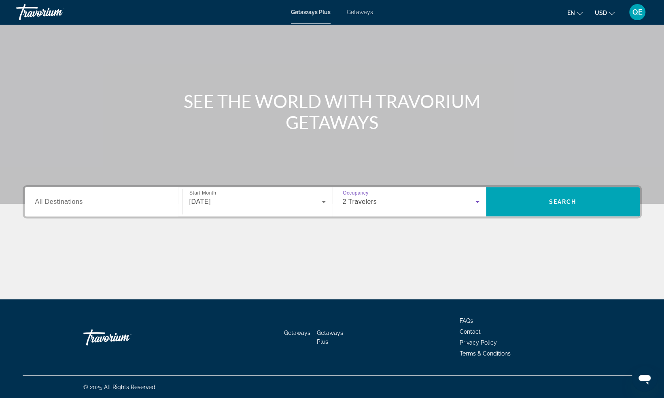
click at [128, 201] on input "Destination All Destinations" at bounding box center [103, 202] width 137 height 10
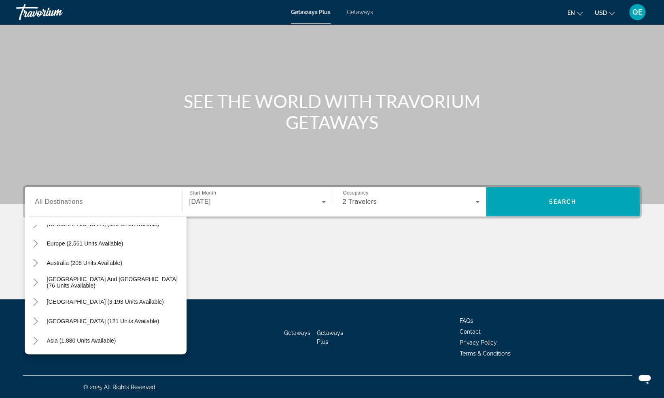
scroll to position [97, 0]
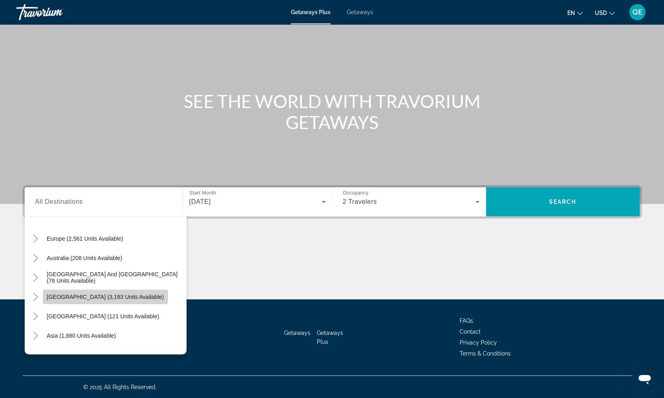
click at [132, 301] on span "Search widget" at bounding box center [105, 296] width 125 height 19
type input "**********"
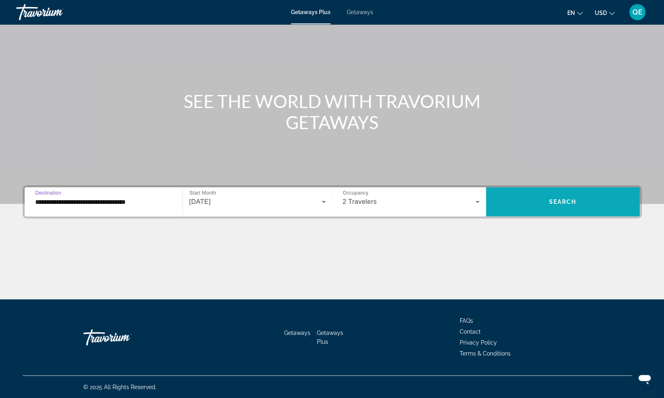
click at [560, 202] on span "Search" at bounding box center [562, 202] width 27 height 6
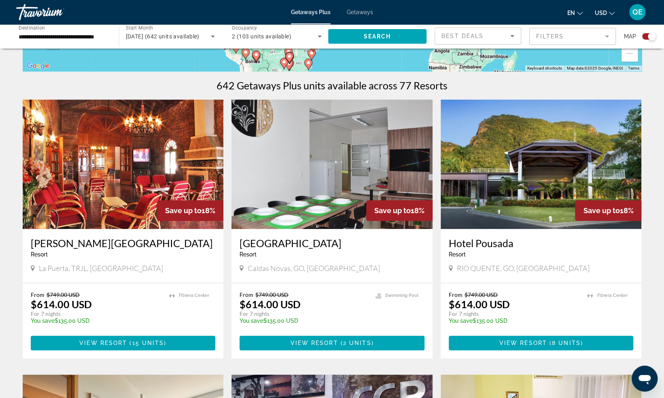
scroll to position [228, 0]
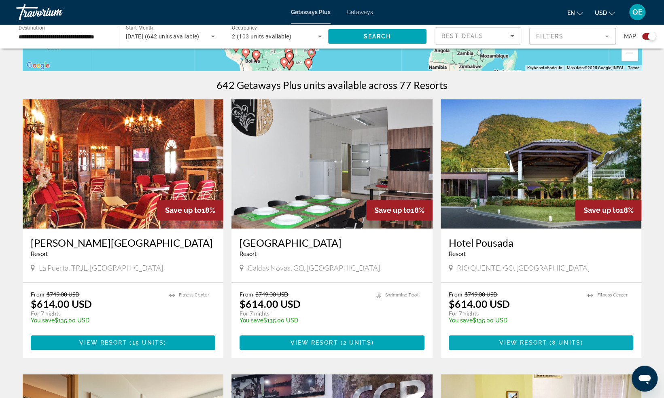
click at [521, 345] on span "View Resort" at bounding box center [523, 342] width 48 height 6
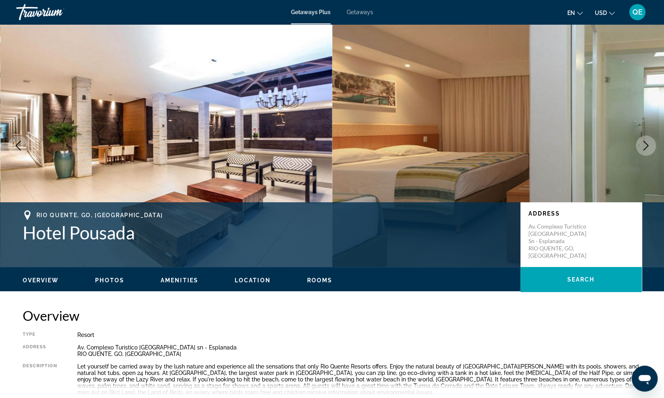
click at [641, 148] on icon "Next image" at bounding box center [646, 146] width 10 height 10
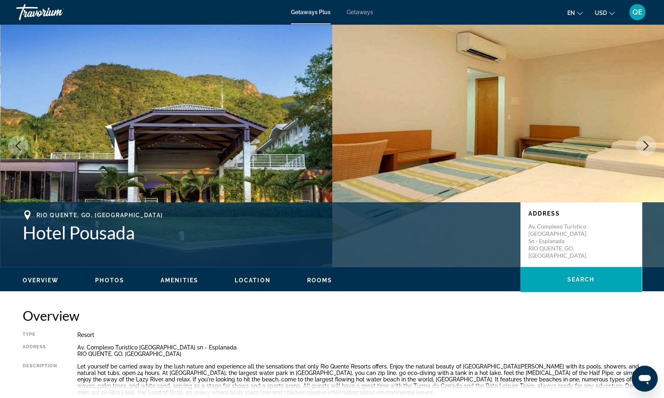
click at [646, 150] on button "Next image" at bounding box center [645, 145] width 20 height 20
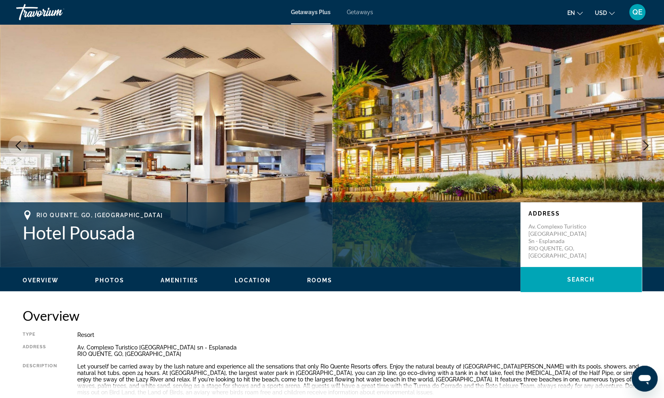
click at [645, 152] on button "Next image" at bounding box center [645, 145] width 20 height 20
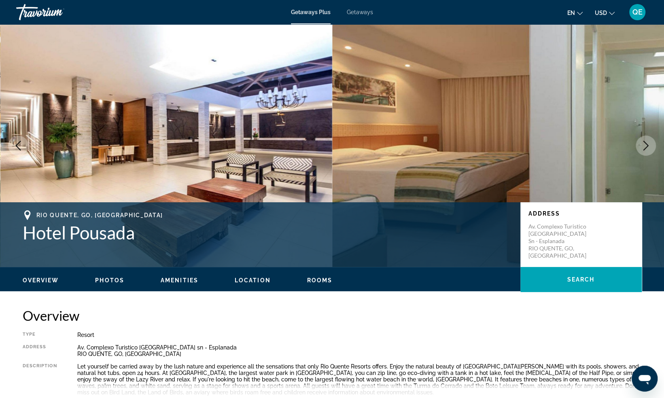
click at [647, 152] on button "Next image" at bounding box center [645, 145] width 20 height 20
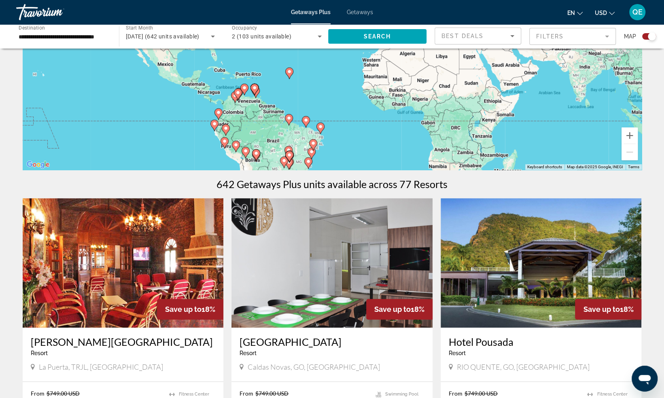
scroll to position [50, 0]
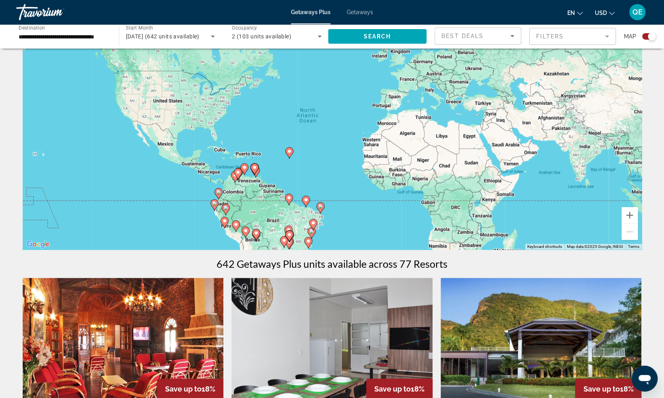
click at [598, 41] on mat-form-field "Filters" at bounding box center [572, 36] width 87 height 17
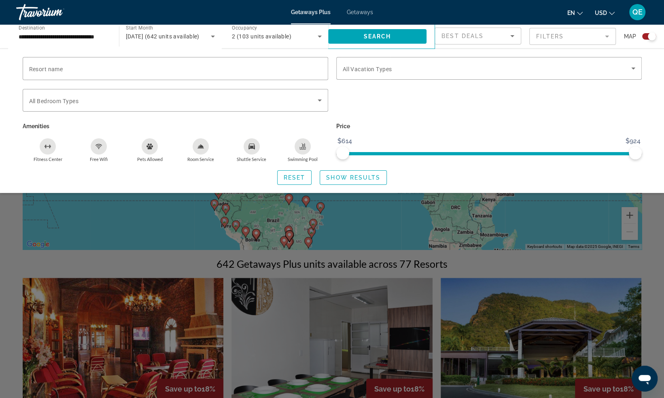
click at [598, 41] on mat-form-field "Filters" at bounding box center [572, 36] width 87 height 17
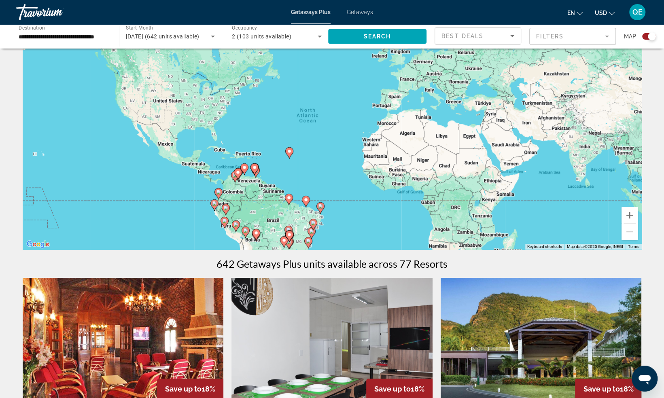
click at [598, 41] on mat-form-field "Filters" at bounding box center [572, 36] width 87 height 17
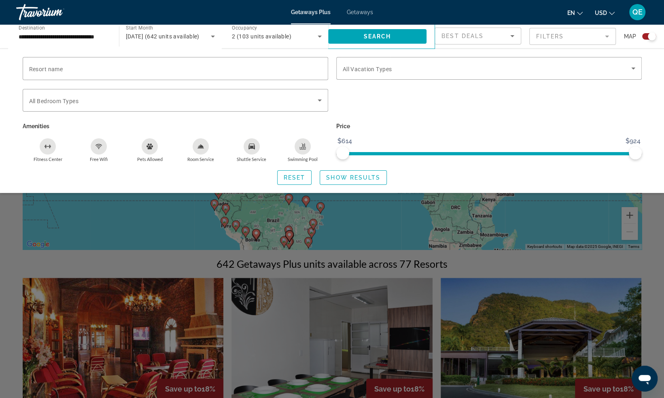
click at [598, 41] on mat-form-field "Filters" at bounding box center [572, 36] width 87 height 17
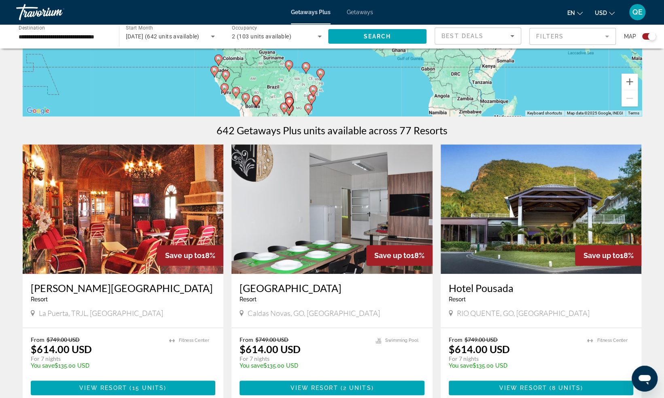
scroll to position [0, 0]
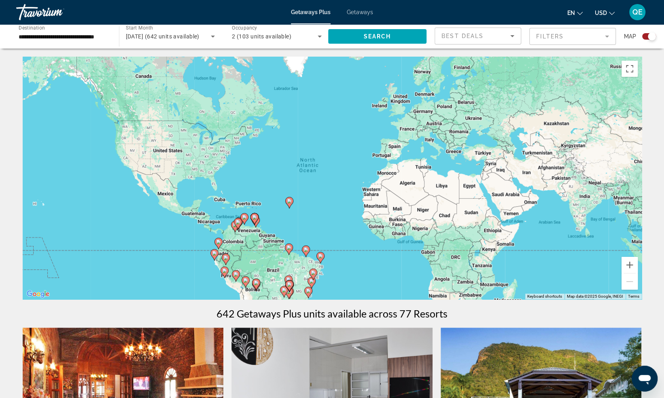
click at [284, 292] on image "Main content" at bounding box center [283, 290] width 5 height 5
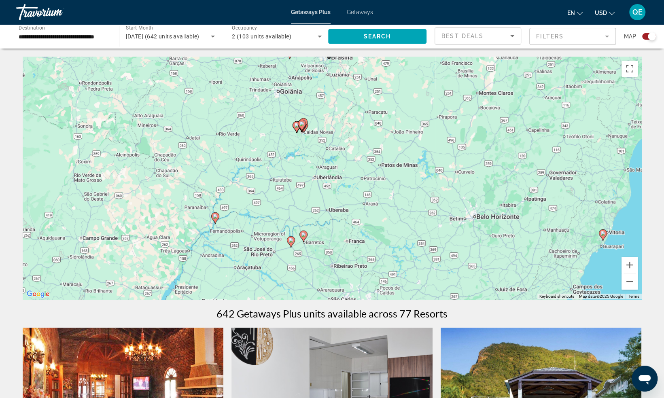
click at [293, 243] on div "To activate drag with keyboard, press Alt + Enter. Once in keyboard drag state,…" at bounding box center [332, 178] width 619 height 243
type input "**********"
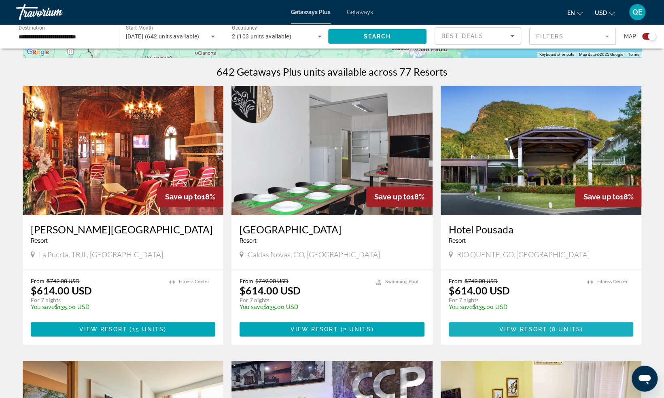
scroll to position [241, 0]
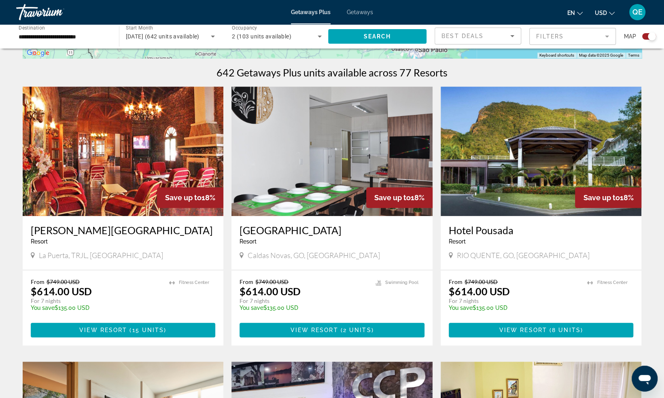
click at [78, 175] on img "Main content" at bounding box center [123, 151] width 201 height 129
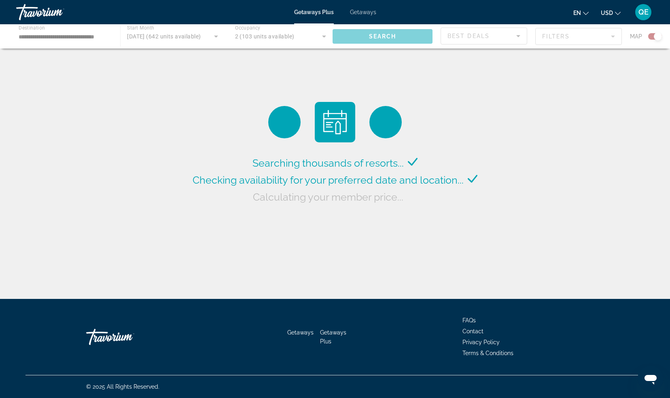
click at [360, 11] on span "Getaways" at bounding box center [363, 12] width 26 height 6
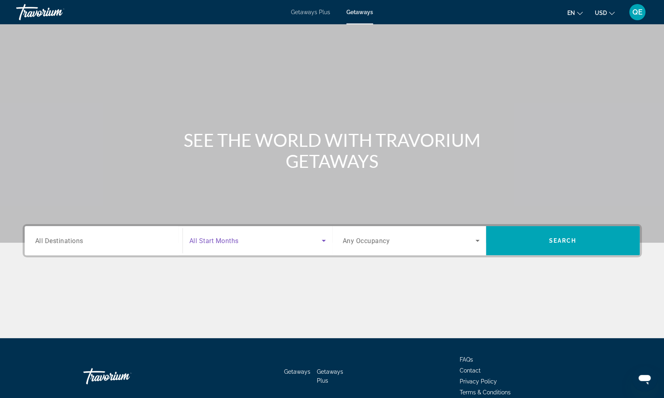
click at [247, 241] on span "Search widget" at bounding box center [255, 241] width 132 height 10
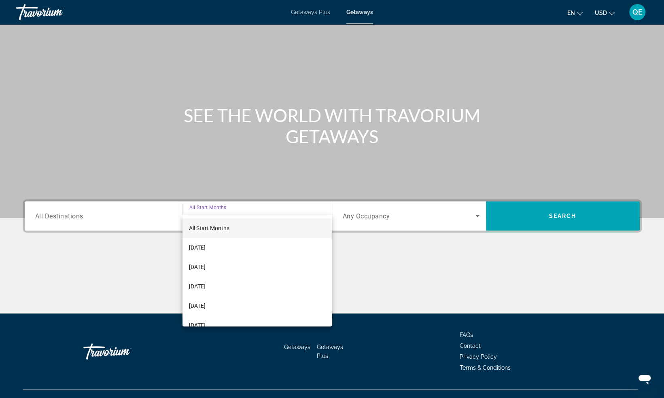
scroll to position [39, 0]
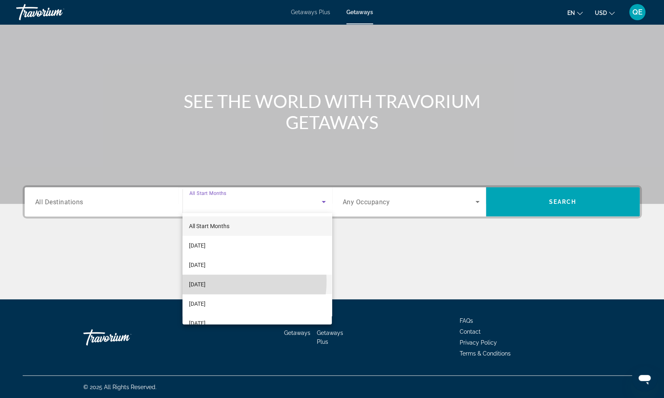
click at [205, 281] on span "[DATE]" at bounding box center [197, 284] width 17 height 10
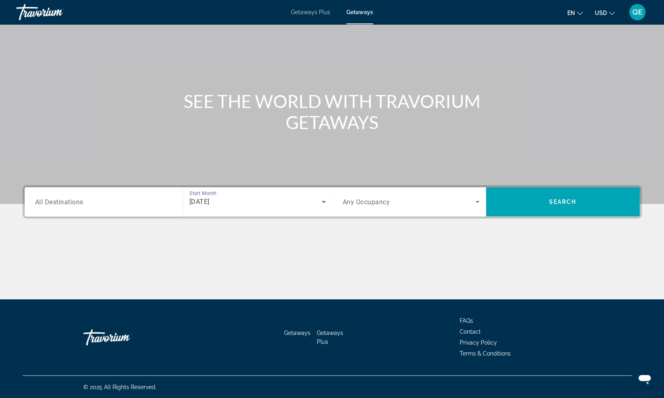
click at [152, 201] on input "Destination All Destinations" at bounding box center [103, 202] width 137 height 10
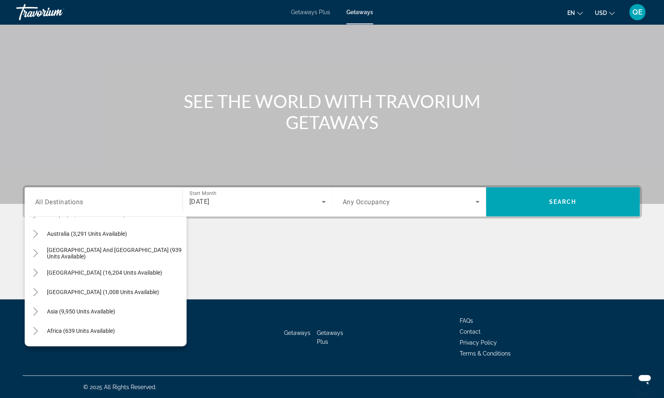
scroll to position [129, 0]
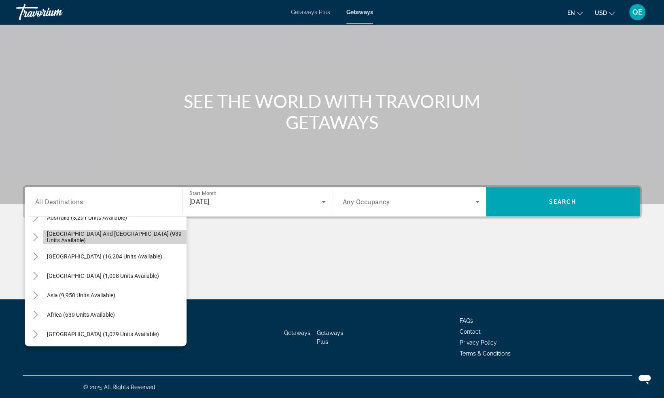
click at [149, 237] on span "[GEOGRAPHIC_DATA] and [GEOGRAPHIC_DATA] (939 units available)" at bounding box center [114, 236] width 135 height 13
type input "**********"
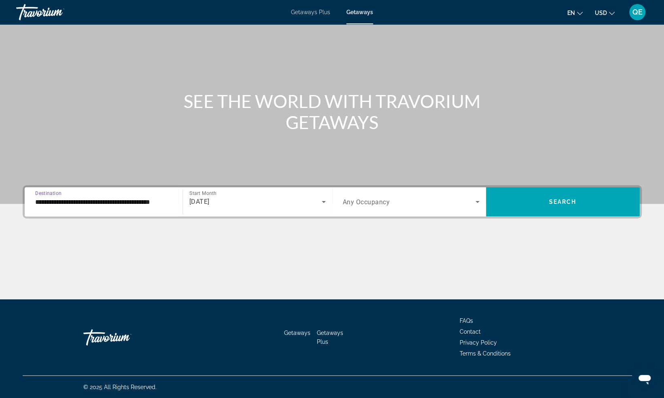
click at [467, 213] on div "Search widget" at bounding box center [411, 201] width 137 height 23
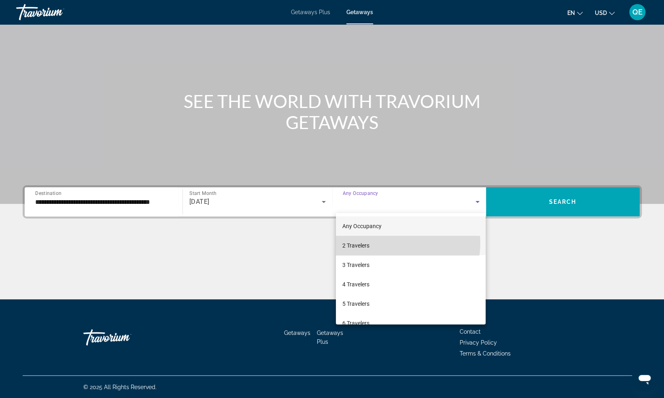
click at [400, 243] on mat-option "2 Travelers" at bounding box center [411, 245] width 150 height 19
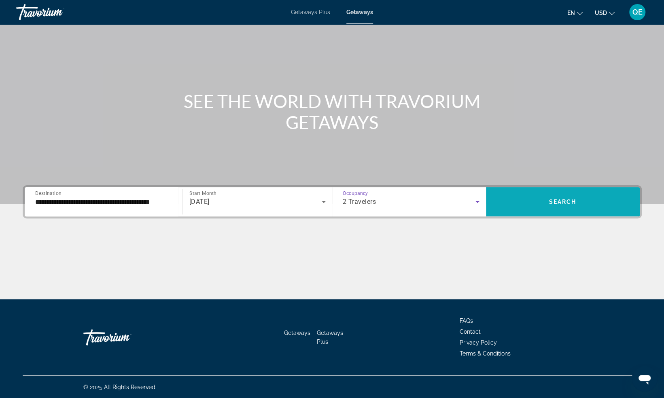
click at [594, 194] on span "Search widget" at bounding box center [563, 201] width 154 height 19
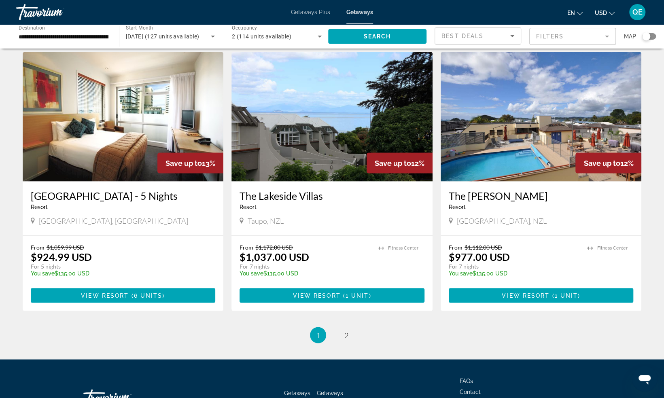
scroll to position [884, 0]
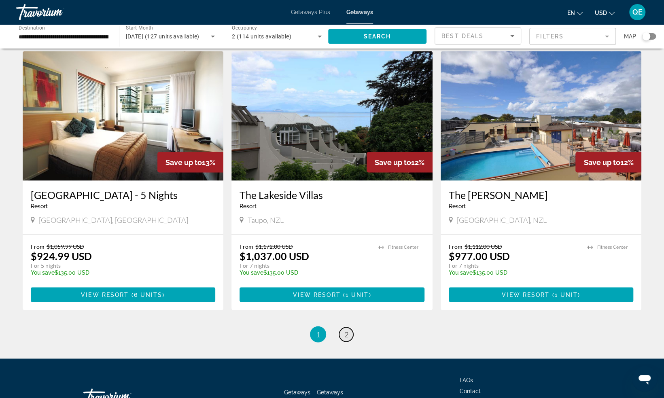
click at [346, 330] on span "2" at bounding box center [346, 334] width 4 height 9
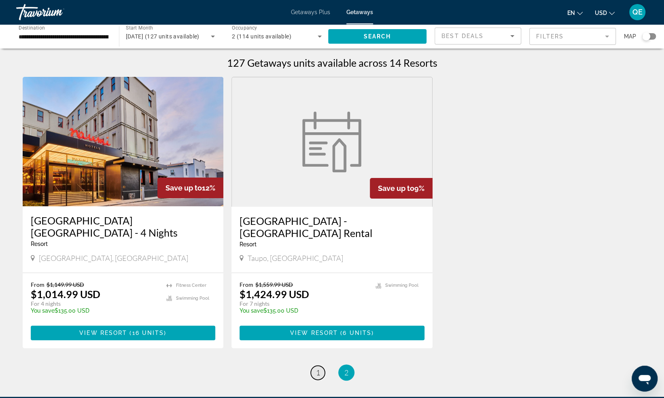
click at [317, 368] on span "1" at bounding box center [318, 372] width 4 height 9
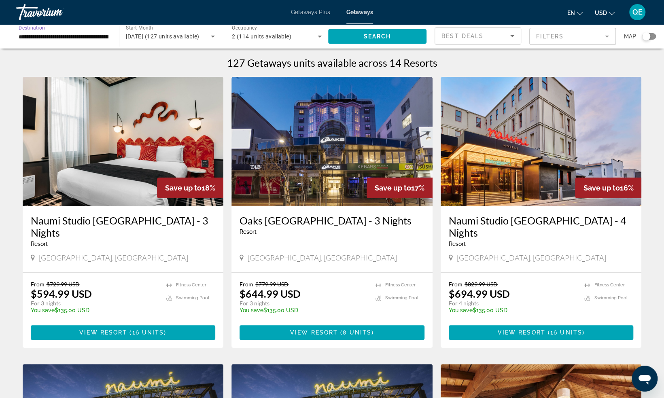
click at [102, 35] on input "**********" at bounding box center [64, 37] width 90 height 10
